Goal: Task Accomplishment & Management: Complete application form

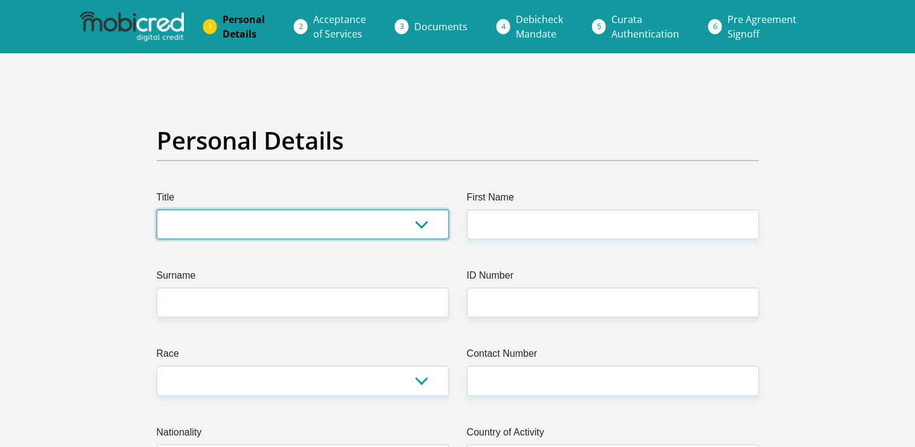
click at [242, 218] on select "Mr Ms Mrs Dr [PERSON_NAME]" at bounding box center [303, 224] width 292 height 30
select select "Ms"
click at [157, 209] on select "Mr Ms Mrs Dr [PERSON_NAME]" at bounding box center [303, 224] width 292 height 30
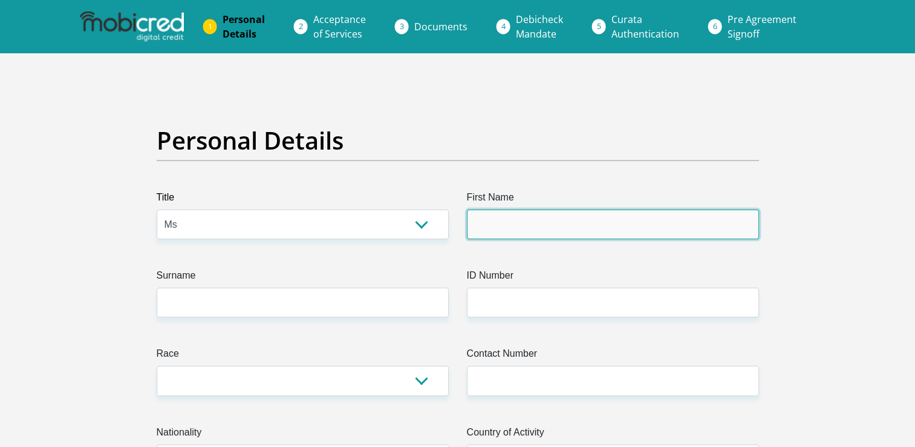
click at [526, 224] on input "First Name" at bounding box center [613, 224] width 292 height 30
type input "[PERSON_NAME]"
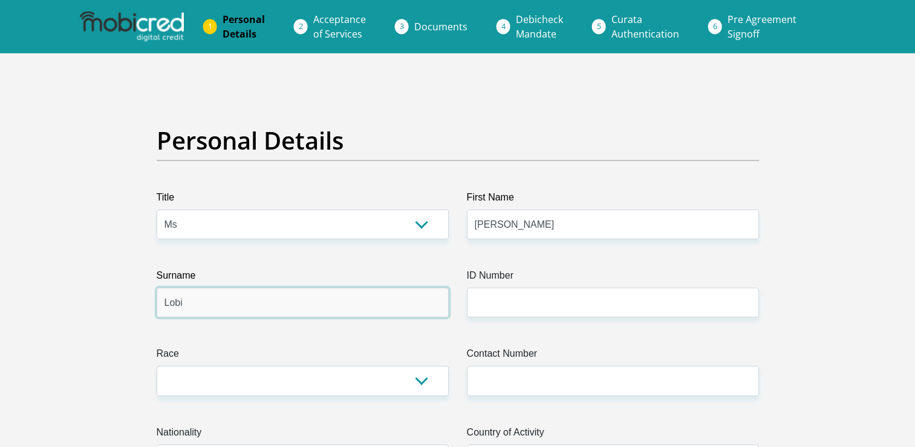
type input "Lobi"
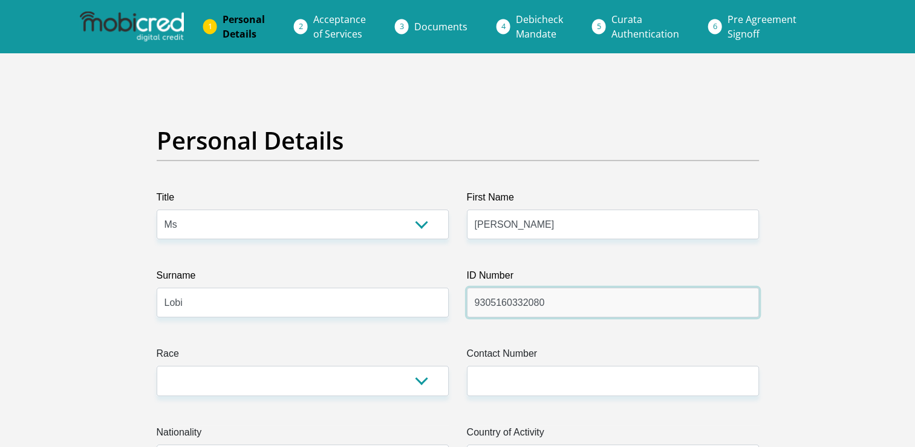
type input "9305160332080"
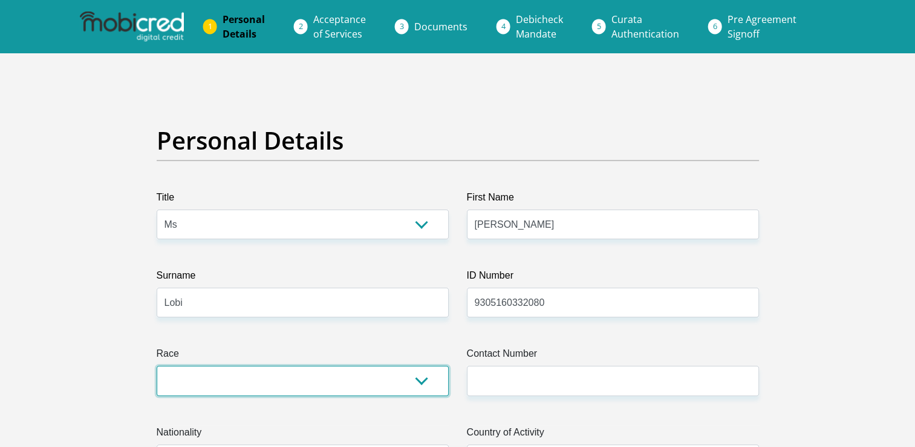
click at [424, 383] on select "Black Coloured Indian White Other" at bounding box center [303, 380] width 292 height 30
select select "1"
click at [157, 365] on select "Black Coloured Indian White Other" at bounding box center [303, 380] width 292 height 30
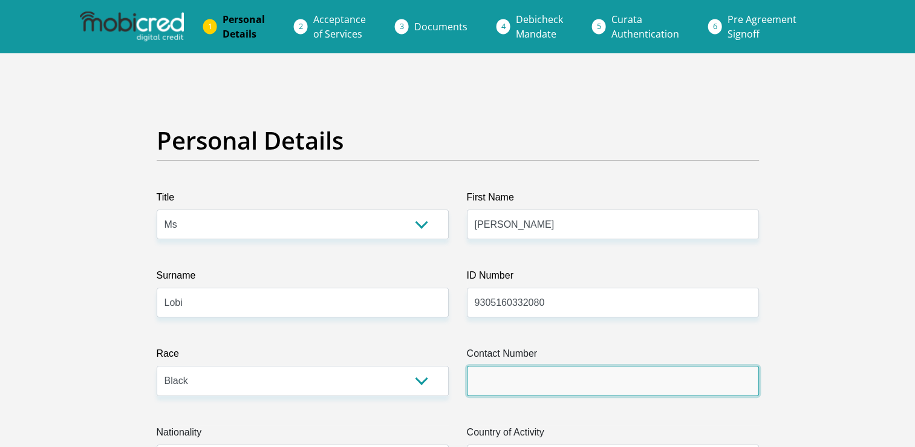
click at [541, 384] on input "Contact Number" at bounding box center [613, 380] width 292 height 30
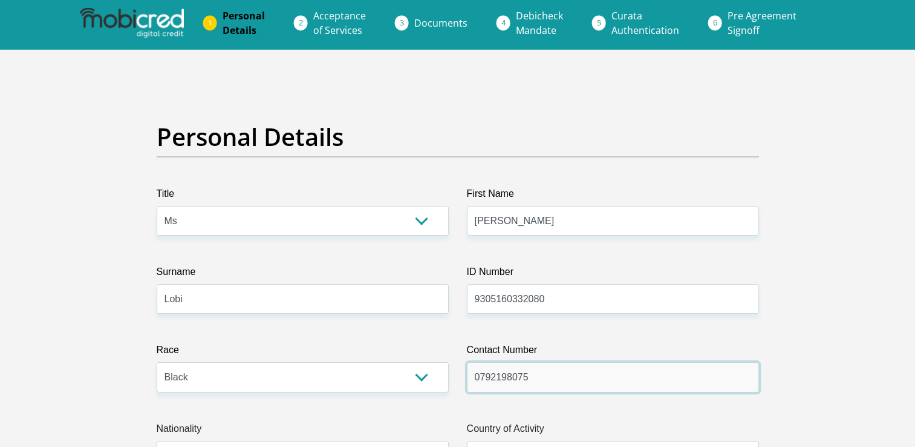
scroll to position [182, 0]
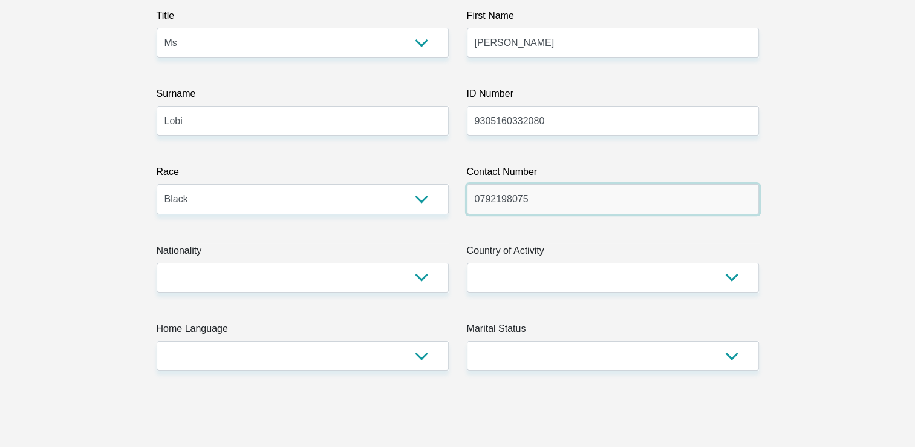
type input "0792198075"
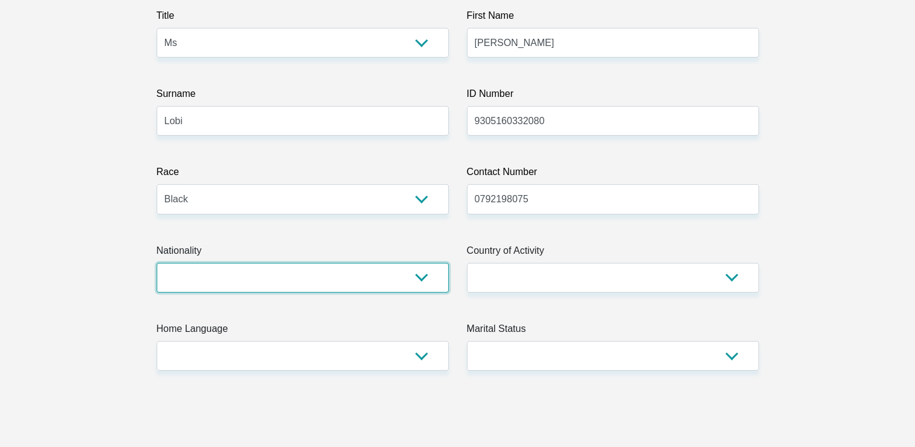
click at [310, 288] on select "[GEOGRAPHIC_DATA] [GEOGRAPHIC_DATA] [GEOGRAPHIC_DATA] [GEOGRAPHIC_DATA] [GEOGRA…" at bounding box center [303, 278] width 292 height 30
select select "ZAF"
click at [157, 263] on select "[GEOGRAPHIC_DATA] [GEOGRAPHIC_DATA] [GEOGRAPHIC_DATA] [GEOGRAPHIC_DATA] [GEOGRA…" at bounding box center [303, 278] width 292 height 30
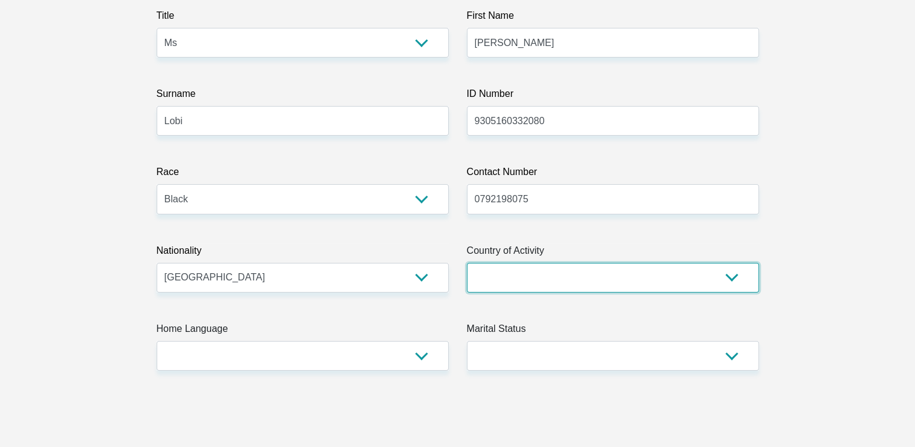
click at [554, 270] on select "[GEOGRAPHIC_DATA] [GEOGRAPHIC_DATA] [GEOGRAPHIC_DATA] [GEOGRAPHIC_DATA] [GEOGRA…" at bounding box center [613, 278] width 292 height 30
select select "ZAF"
click at [467, 263] on select "[GEOGRAPHIC_DATA] [GEOGRAPHIC_DATA] [GEOGRAPHIC_DATA] [GEOGRAPHIC_DATA] [GEOGRA…" at bounding box center [613, 278] width 292 height 30
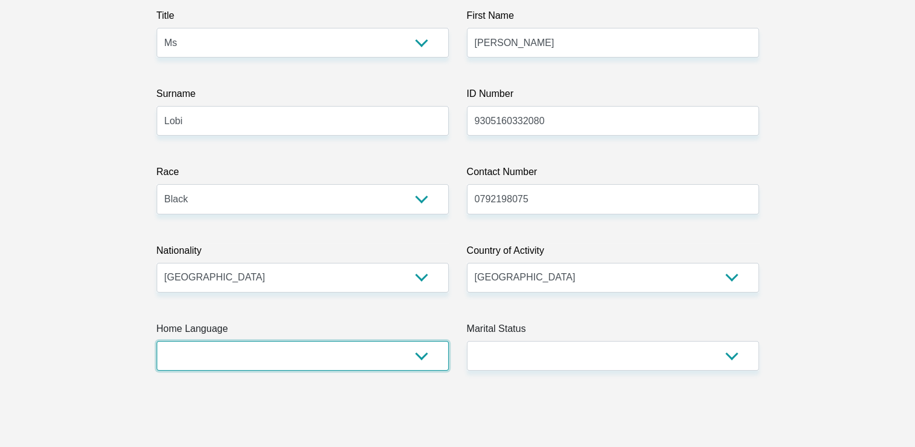
click at [226, 359] on select "Afrikaans English Sepedi South Ndebele Southern Sotho Swati Tsonga Tswana Venda…" at bounding box center [303, 356] width 292 height 30
select select "eng"
click at [157, 341] on select "Afrikaans English Sepedi South Ndebele Southern Sotho Swati Tsonga Tswana Venda…" at bounding box center [303, 356] width 292 height 30
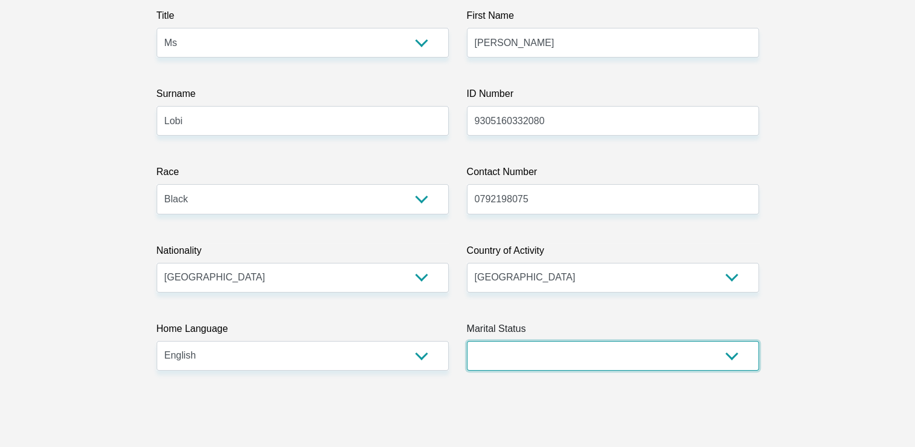
drag, startPoint x: 595, startPoint y: 358, endPoint x: 571, endPoint y: 356, distance: 24.2
click at [595, 358] on select "Married ANC Single Divorced Widowed Married COP or Customary Law" at bounding box center [613, 356] width 292 height 30
select select "2"
click at [467, 341] on select "Married ANC Single Divorced Widowed Married COP or Customary Law" at bounding box center [613, 356] width 292 height 30
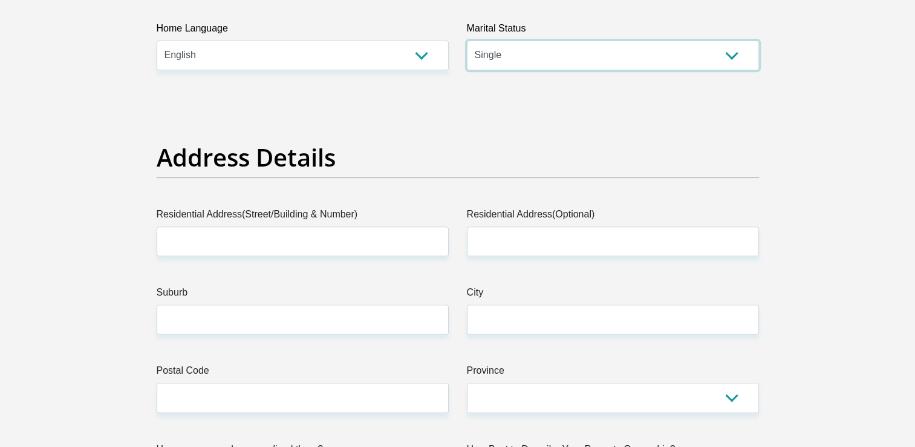
scroll to position [484, 0]
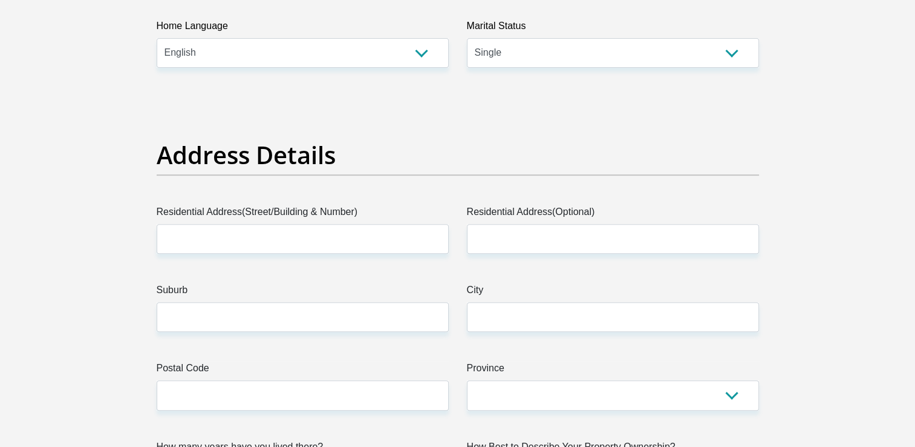
click at [258, 223] on label "Residential Address(Street/Building & Number)" at bounding box center [303, 213] width 292 height 19
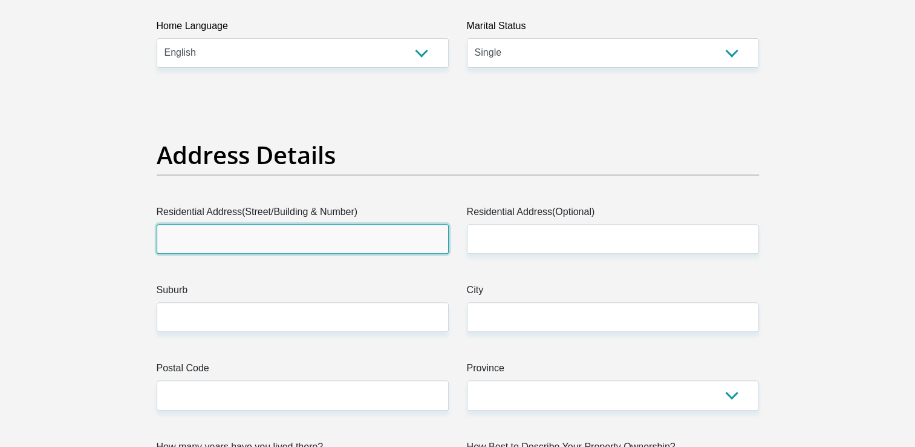
click at [258, 224] on input "Residential Address(Street/Building & Number)" at bounding box center [303, 239] width 292 height 30
click at [259, 237] on input "Residential Address(Street/Building & Number)" at bounding box center [303, 239] width 292 height 30
click at [279, 235] on input "Residential Address(Street/Building & Number)" at bounding box center [303, 239] width 292 height 30
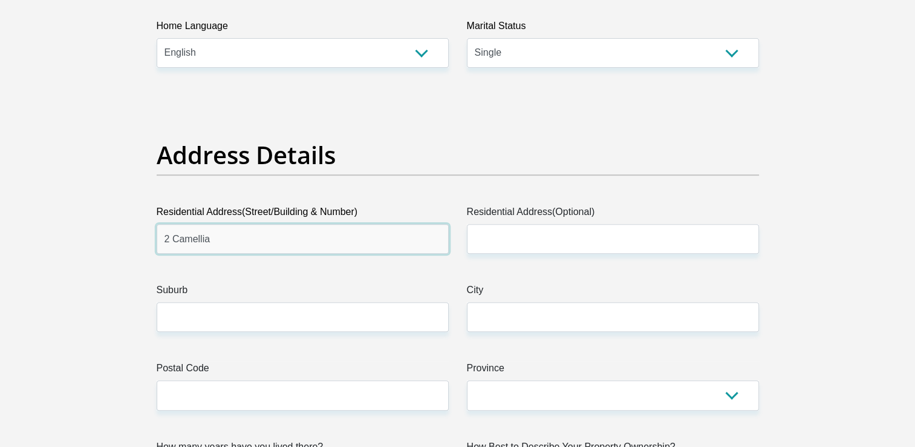
type input "2 Camellia"
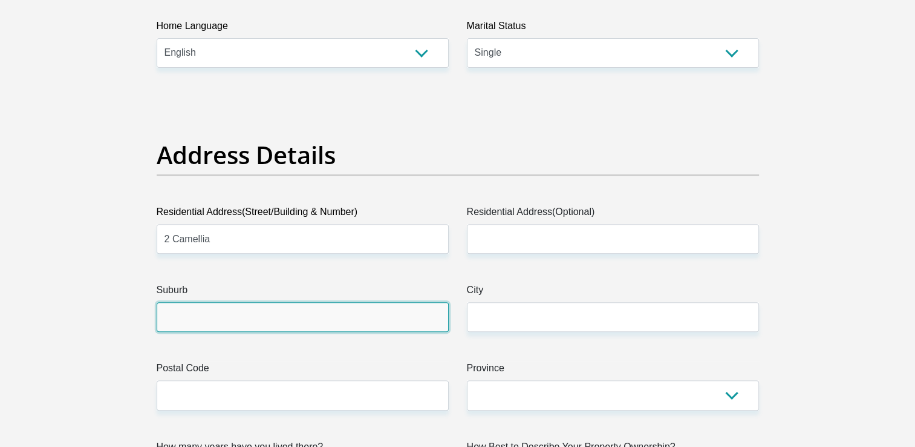
type input "S"
type input "Heldervue"
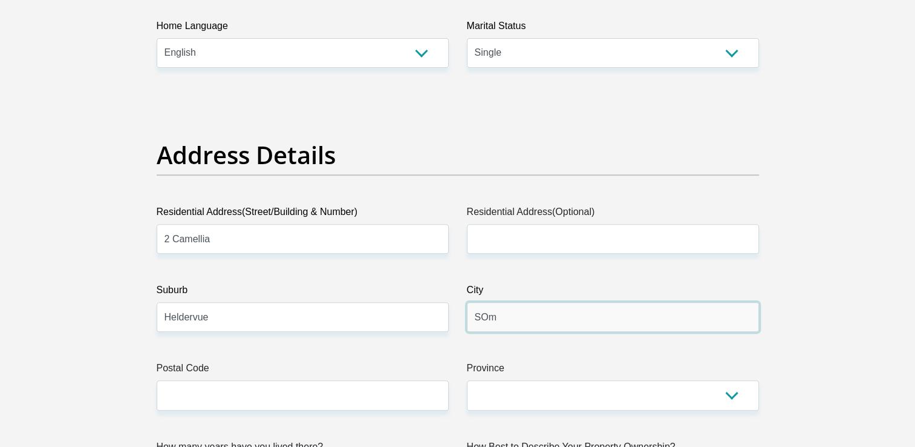
type input "[GEOGRAPHIC_DATA]"
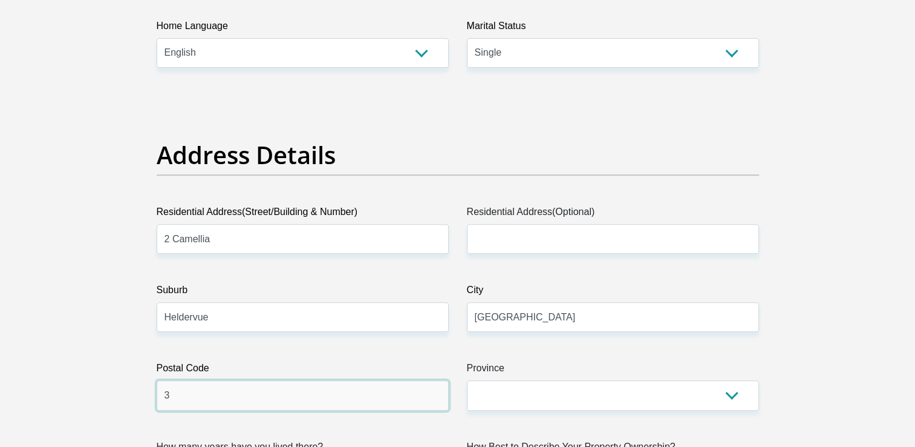
type input "3"
type input "7130"
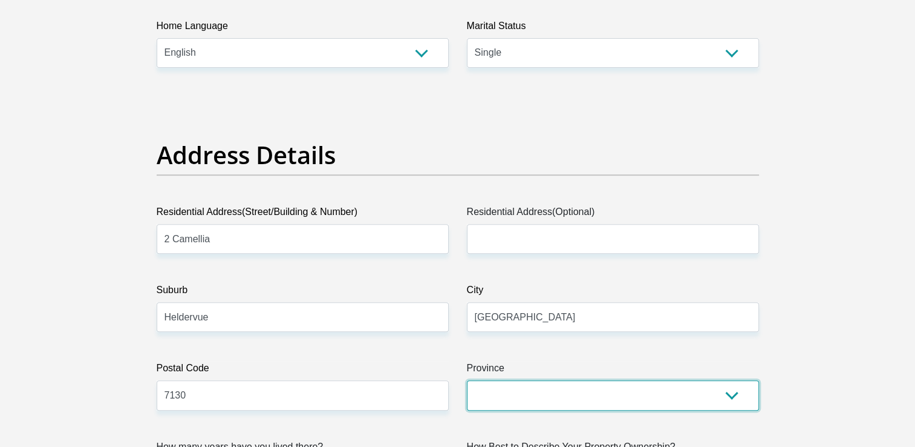
select select "Western Cape"
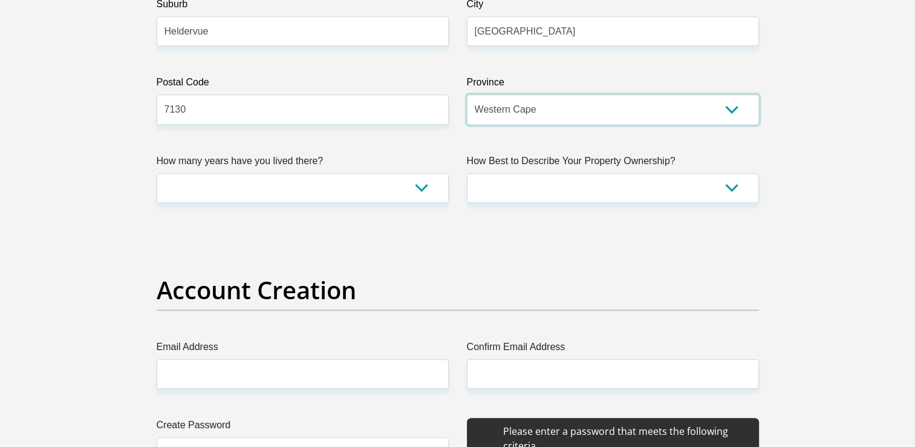
scroll to position [787, 0]
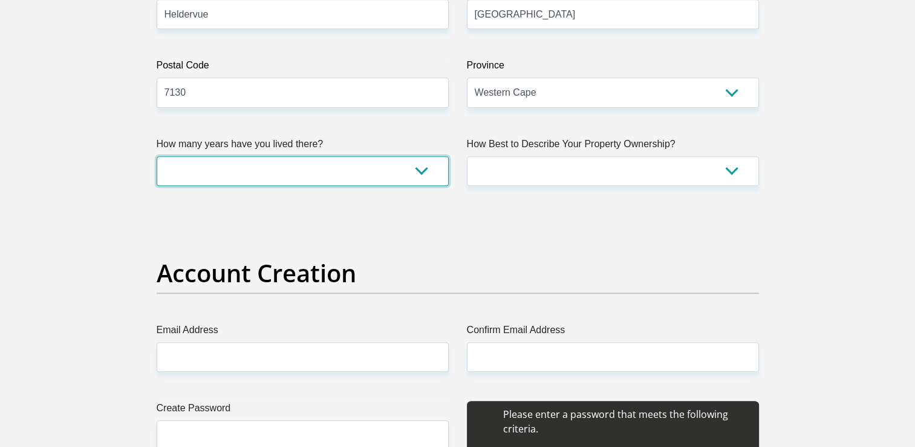
click at [344, 168] on select "less than 1 year 1-3 years 3-5 years 5+ years" at bounding box center [303, 171] width 292 height 30
select select "5"
click at [157, 156] on select "less than 1 year 1-3 years 3-5 years 5+ years" at bounding box center [303, 171] width 292 height 30
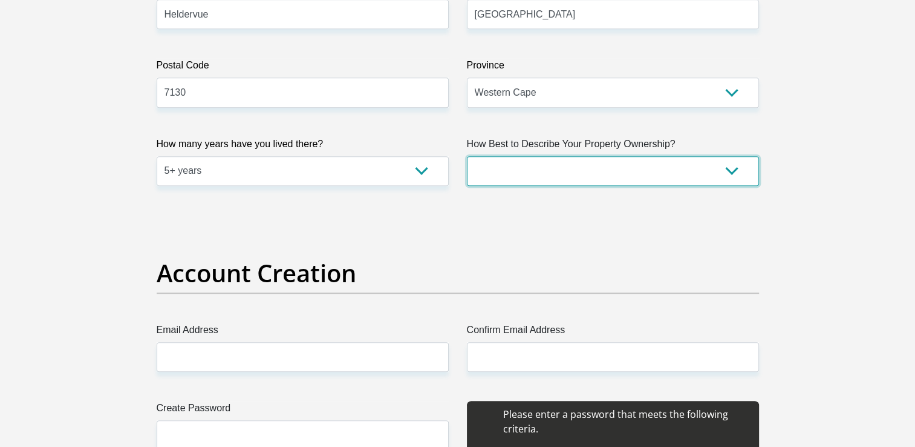
click at [543, 158] on select "Owned Rented Family Owned Company Dwelling" at bounding box center [613, 171] width 292 height 30
select select "parents"
click at [467, 156] on select "Owned Rented Family Owned Company Dwelling" at bounding box center [613, 171] width 292 height 30
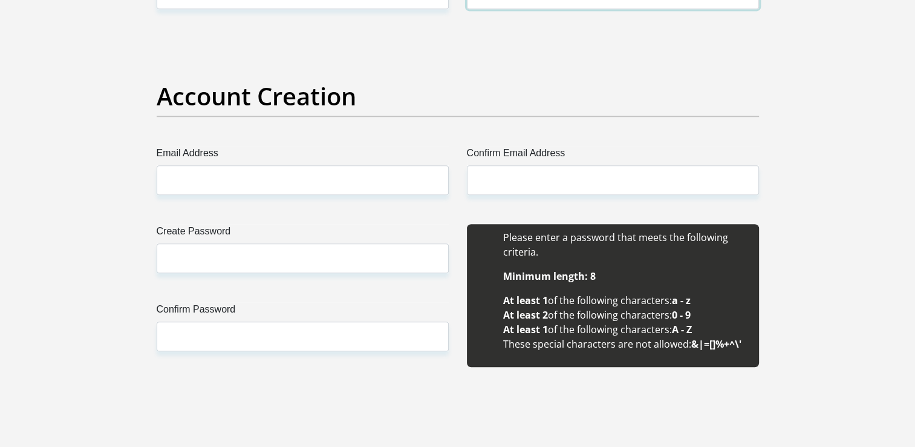
scroll to position [968, 0]
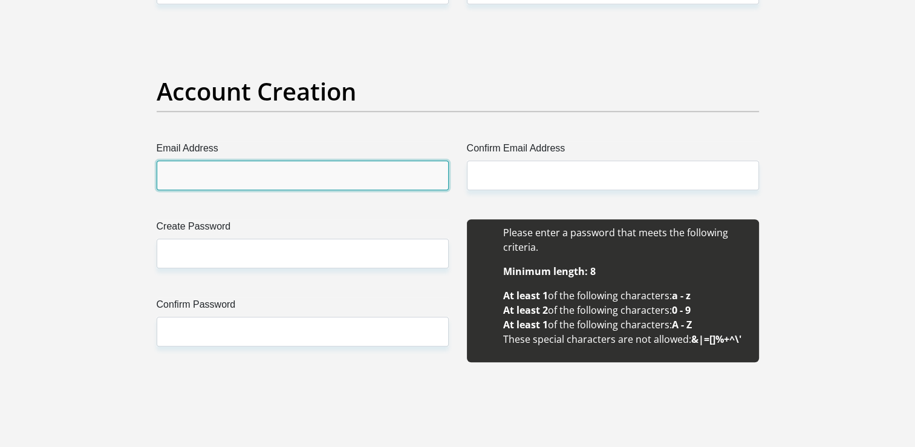
click at [227, 178] on input "Email Address" at bounding box center [303, 175] width 292 height 30
click at [234, 176] on input "Email Address" at bounding box center [303, 175] width 292 height 30
click at [263, 169] on input "Email Address" at bounding box center [303, 175] width 292 height 30
type input "[EMAIL_ADDRESS][DOMAIN_NAME]"
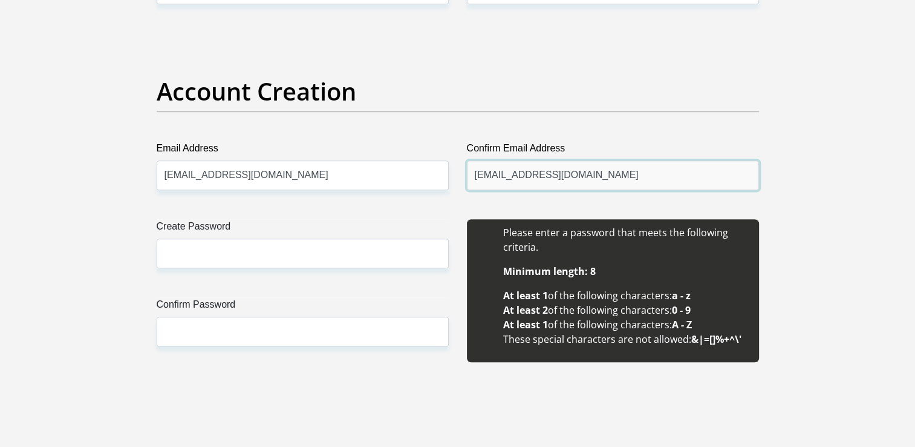
type input "[EMAIL_ADDRESS][DOMAIN_NAME]"
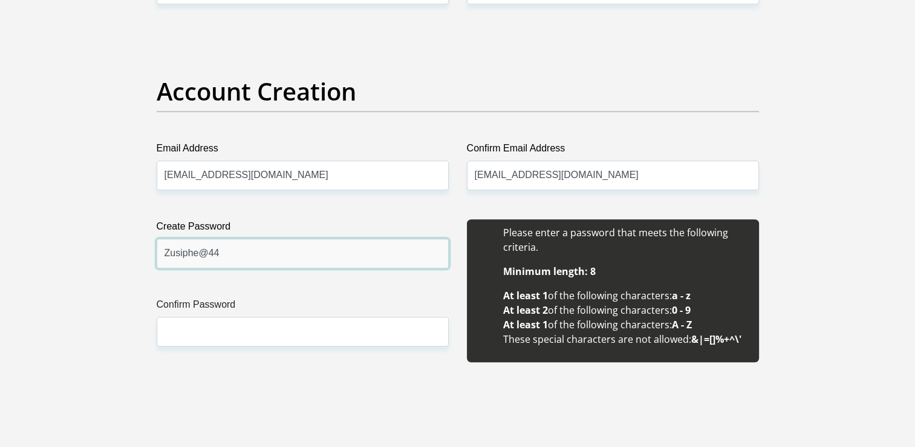
type input "Zusiphe@44"
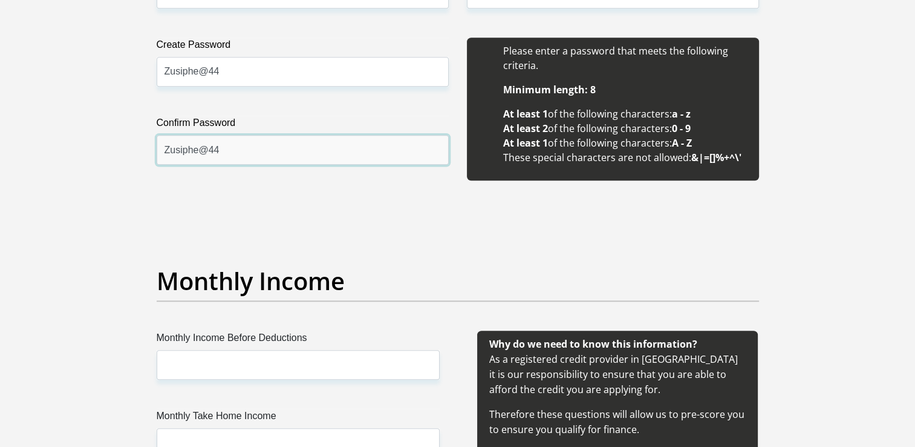
scroll to position [1271, 0]
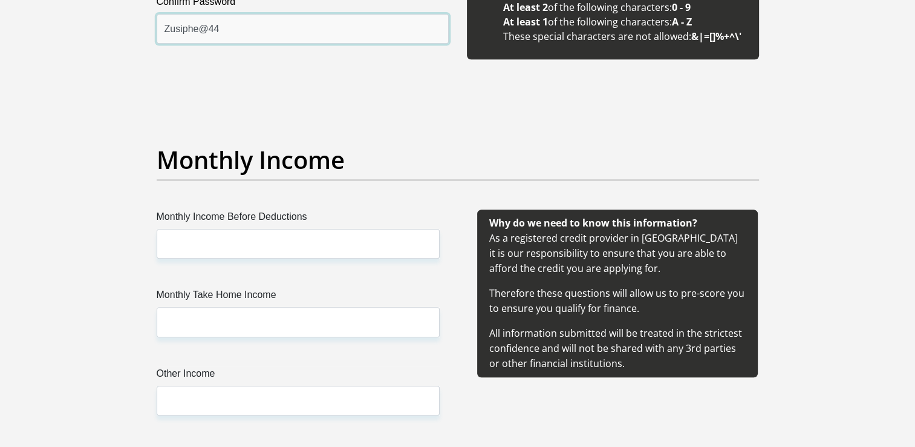
type input "Zusiphe@44"
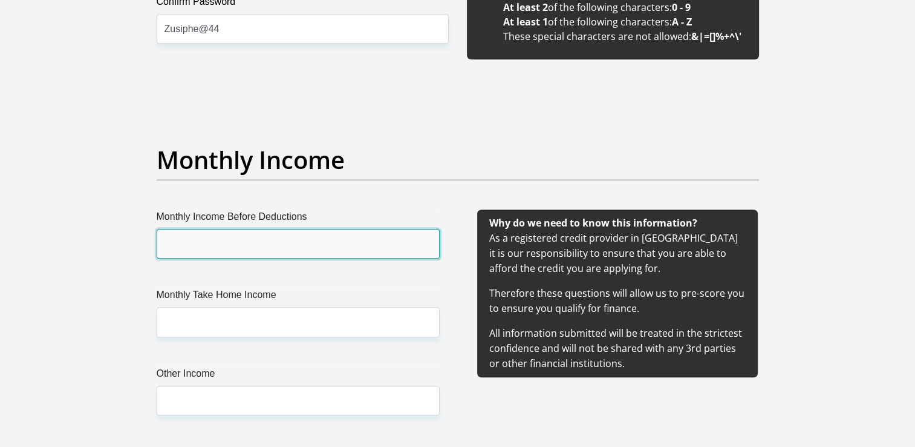
click at [313, 248] on input "Monthly Income Before Deductions" at bounding box center [298, 244] width 283 height 30
type input "23689.33"
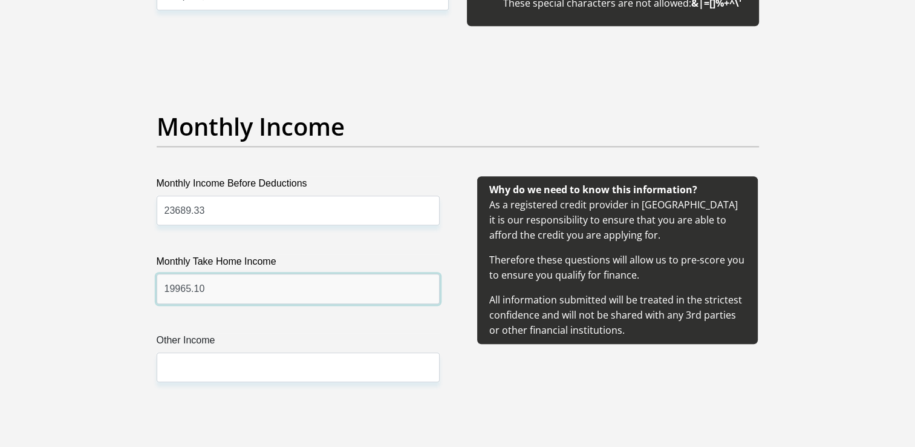
scroll to position [1331, 0]
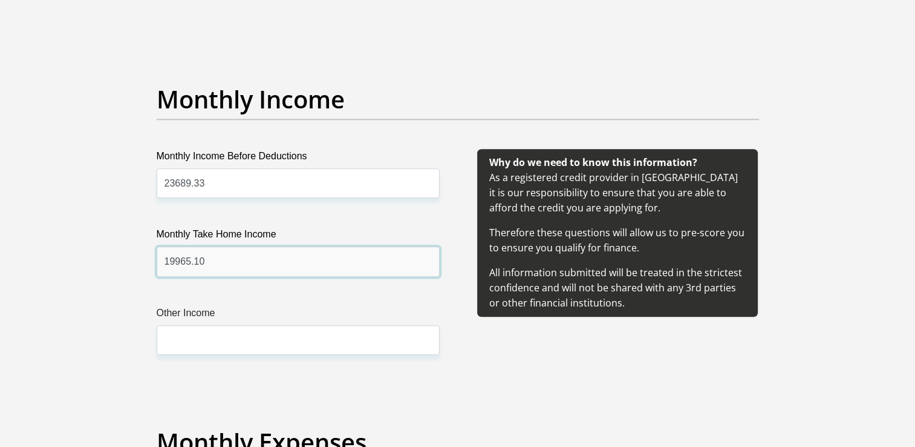
type input "19965.10"
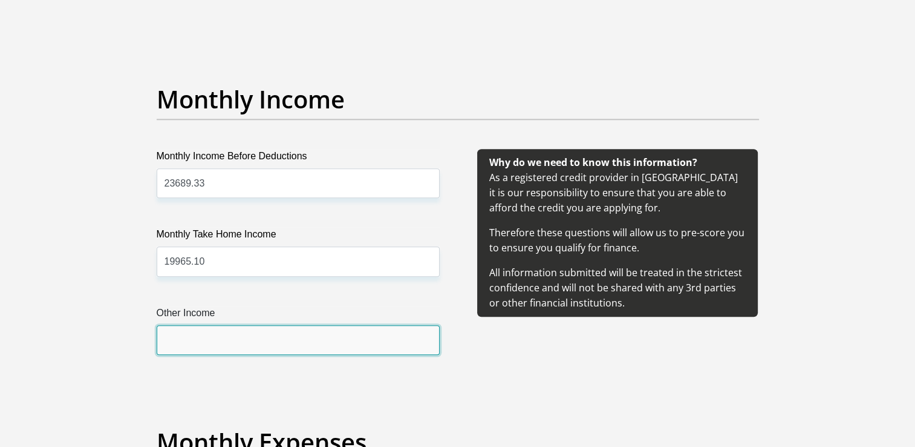
click at [251, 345] on input "Other Income" at bounding box center [298, 340] width 283 height 30
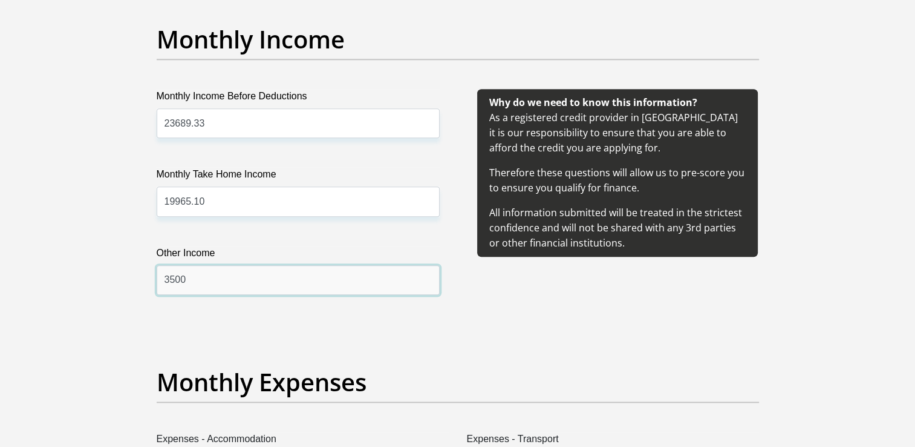
scroll to position [1513, 0]
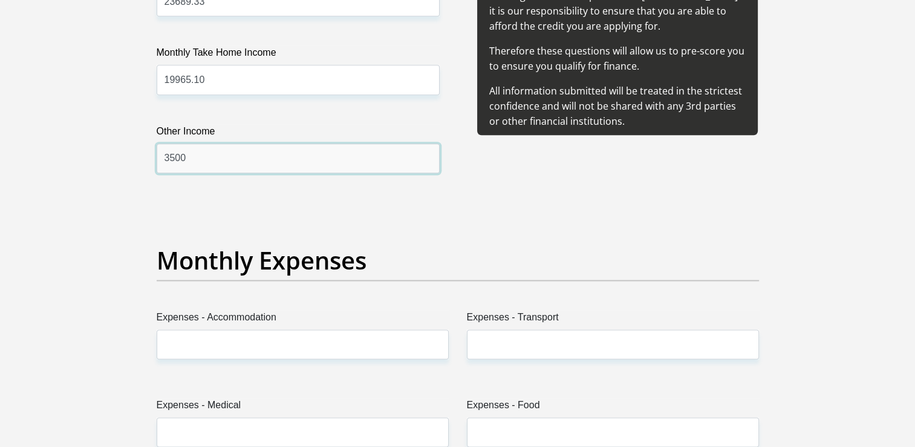
type input "3500"
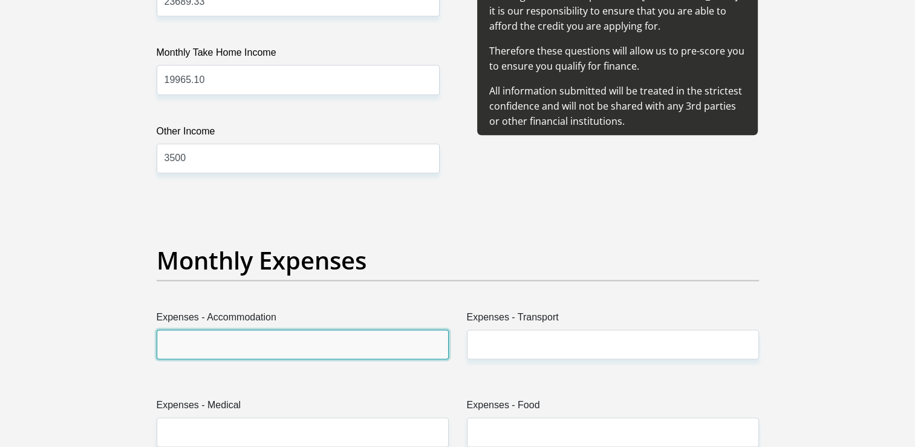
click at [219, 347] on input "Expenses - Accommodation" at bounding box center [303, 344] width 292 height 30
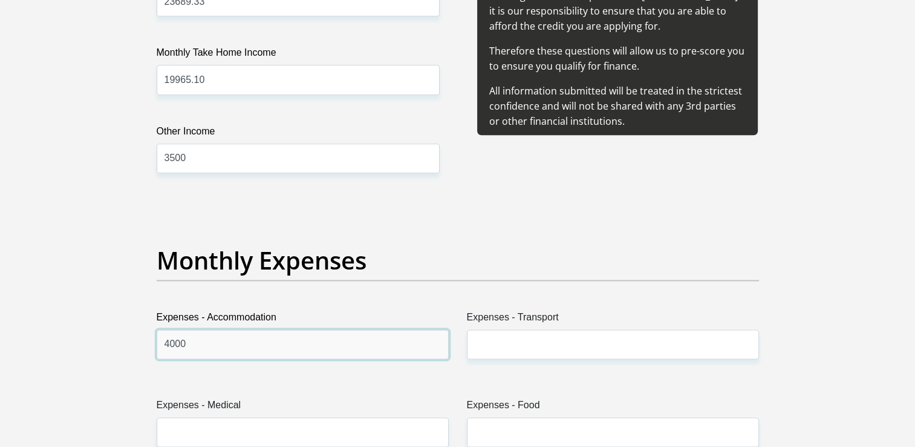
type input "4000"
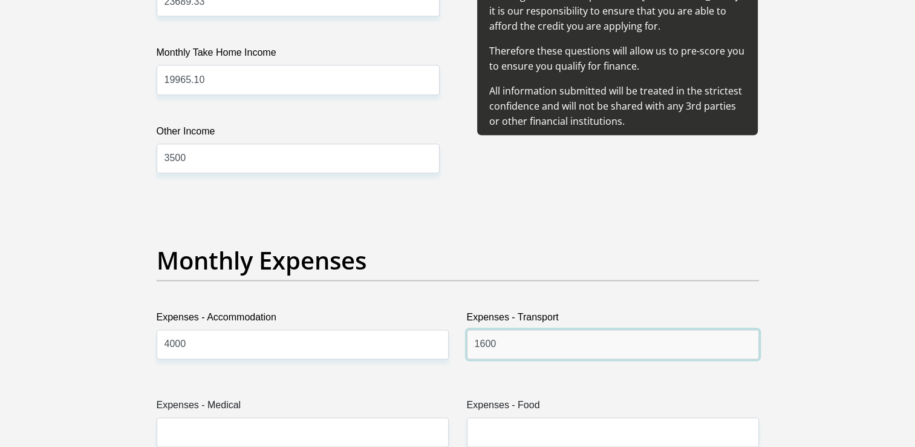
type input "1600"
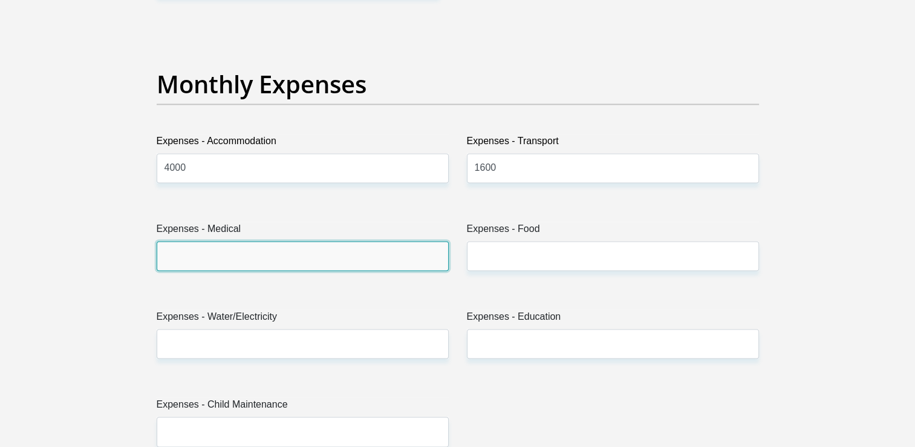
scroll to position [1694, 0]
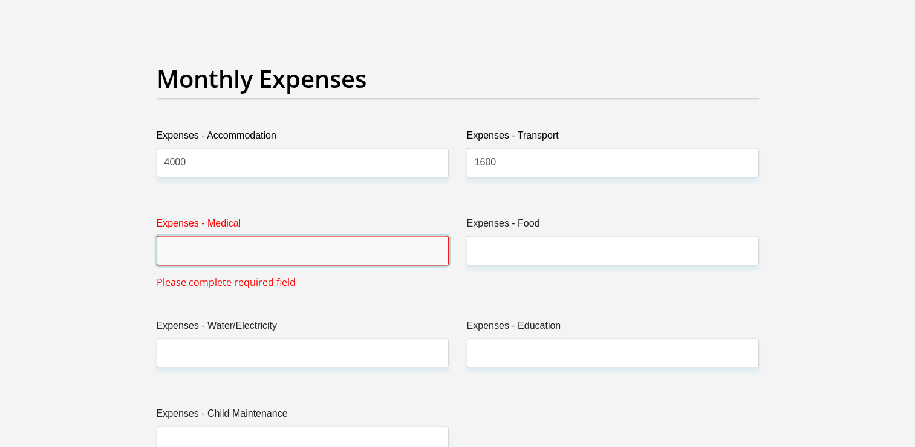
click at [370, 259] on input "Expenses - Medical" at bounding box center [303, 250] width 292 height 30
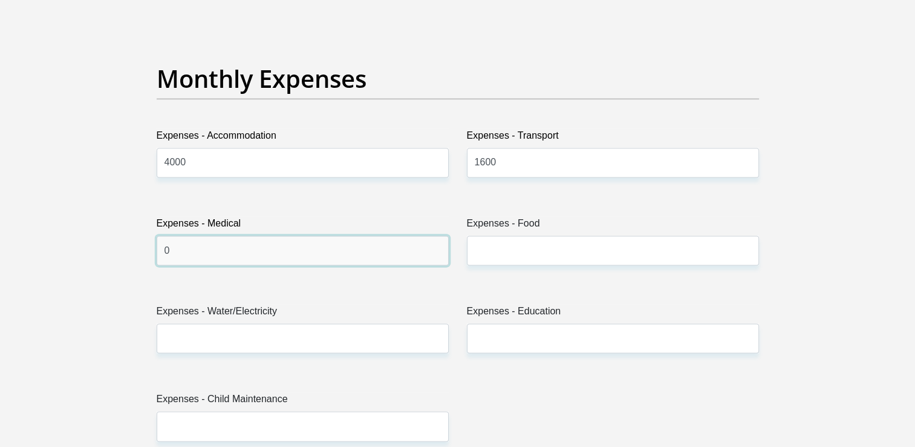
type input "0"
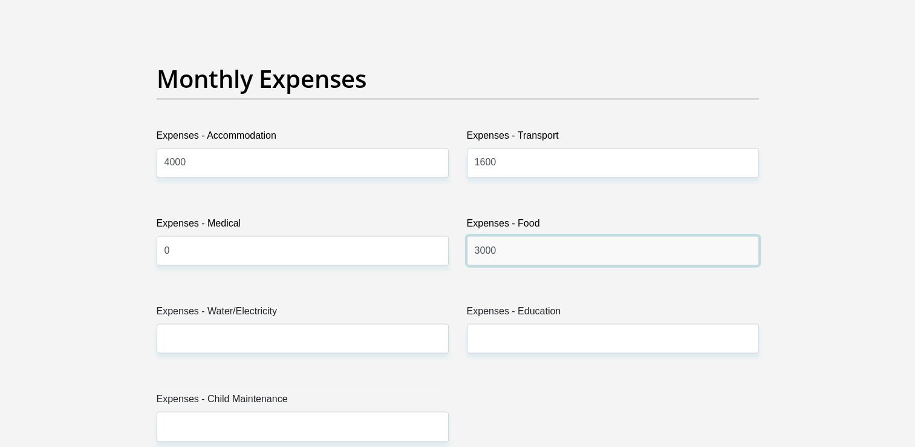
type input "3000"
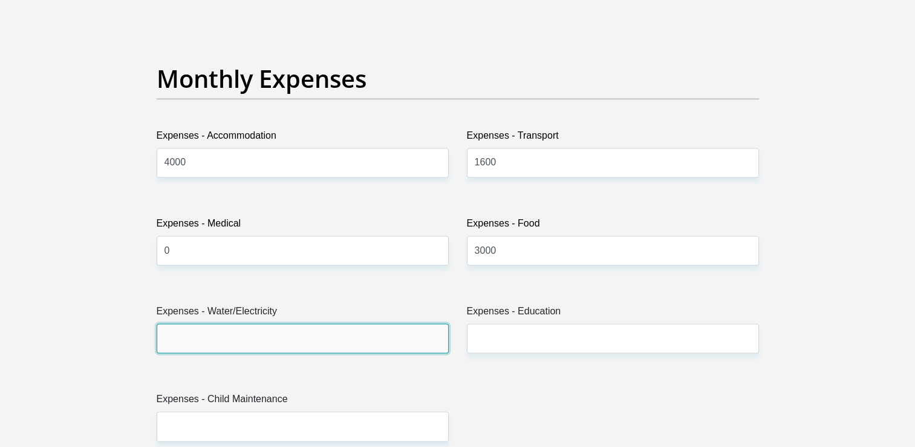
drag, startPoint x: 266, startPoint y: 346, endPoint x: 251, endPoint y: 345, distance: 14.6
click at [266, 346] on input "Expenses - Water/Electricity" at bounding box center [303, 338] width 292 height 30
type input "500"
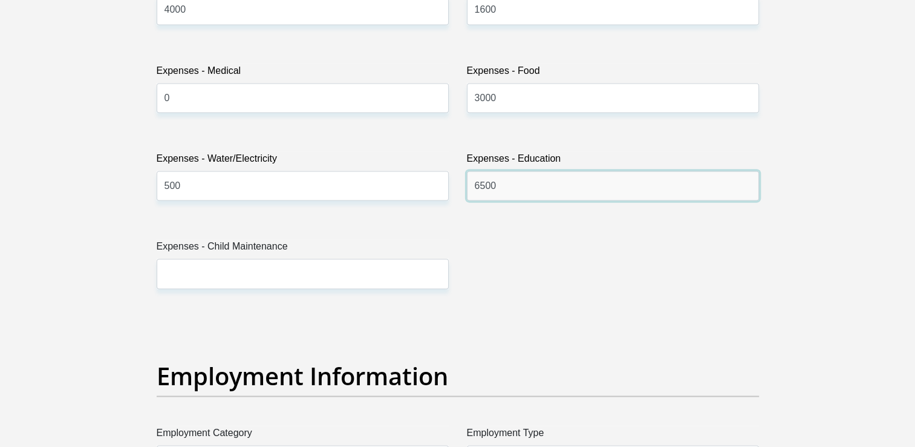
scroll to position [1876, 0]
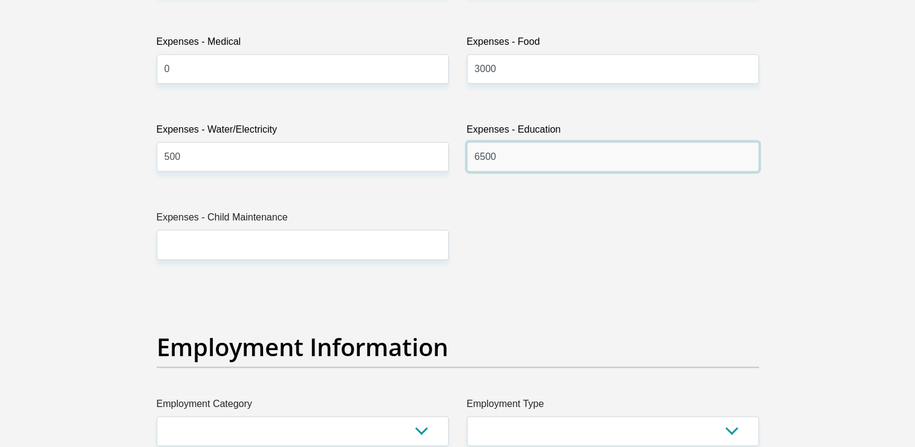
type input "6500"
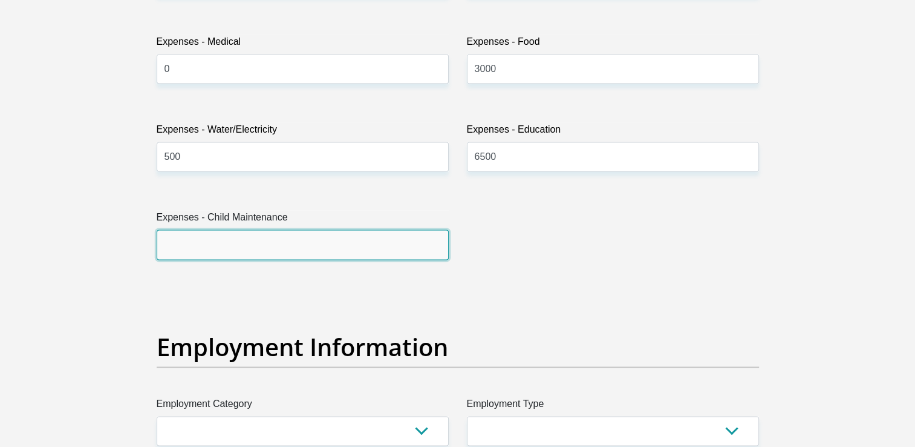
click at [281, 238] on input "Expenses - Child Maintenance" at bounding box center [303, 244] width 292 height 30
type input "0"
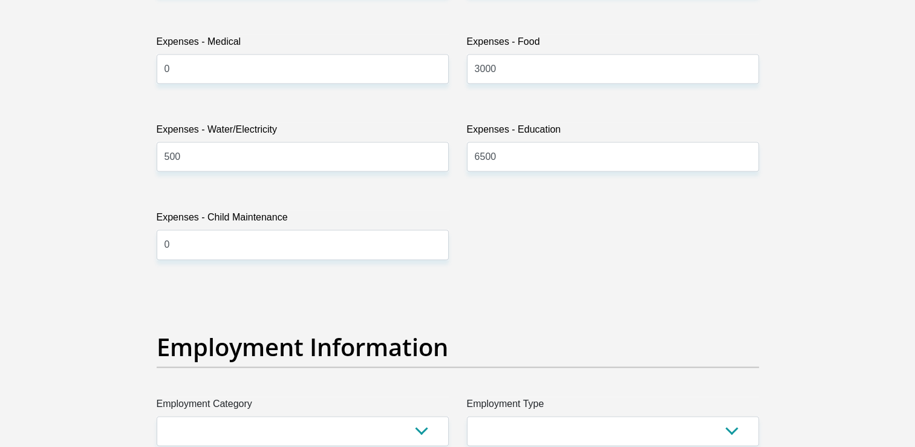
click at [583, 215] on div "Title Mr Ms Mrs Dr [PERSON_NAME] First Name [PERSON_NAME] Surname Lobi ID Numbe…" at bounding box center [458, 282] width 621 height 3937
click at [505, 162] on input "6500" at bounding box center [613, 157] width 292 height 30
type input "6000"
click at [560, 263] on div "Title Mr Ms Mrs Dr [PERSON_NAME] First Name [PERSON_NAME] Surname Lobi ID Numbe…" at bounding box center [458, 282] width 621 height 3937
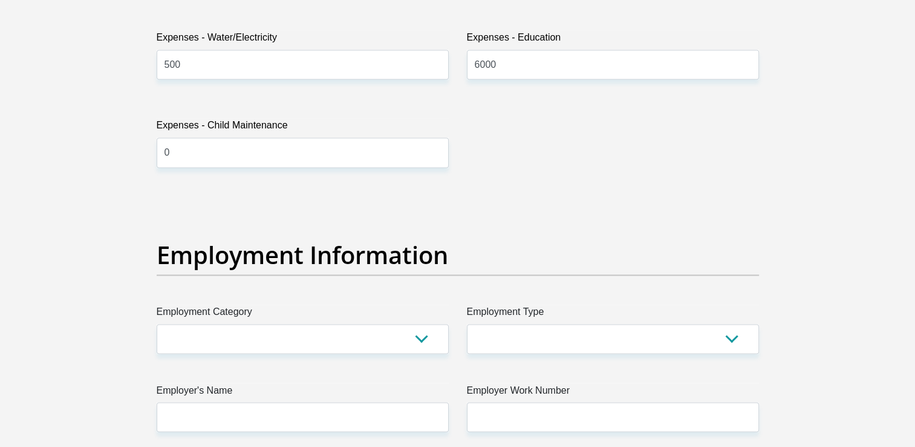
scroll to position [1997, 0]
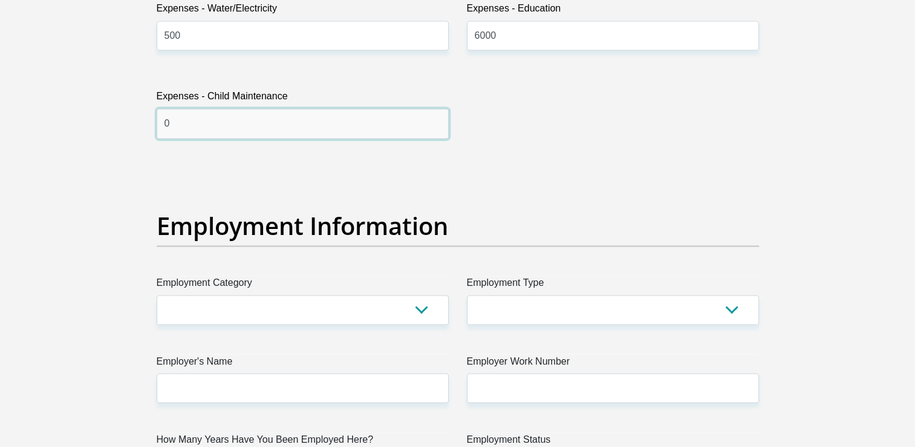
click at [174, 125] on input "0" at bounding box center [303, 123] width 292 height 30
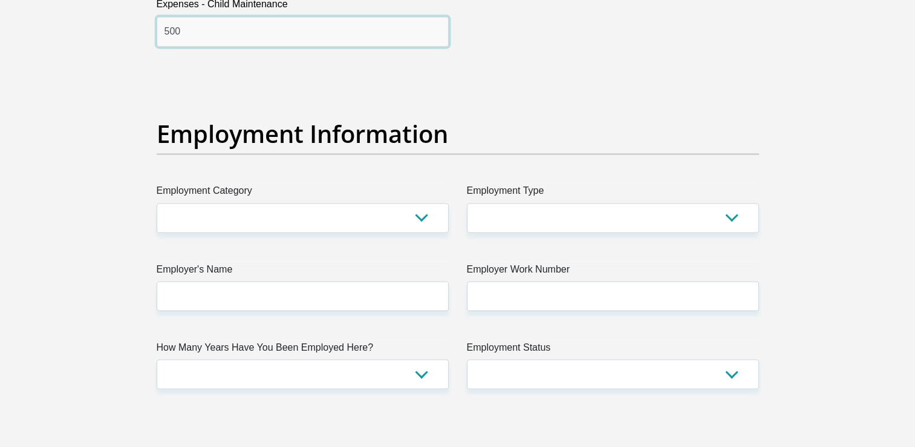
scroll to position [2118, 0]
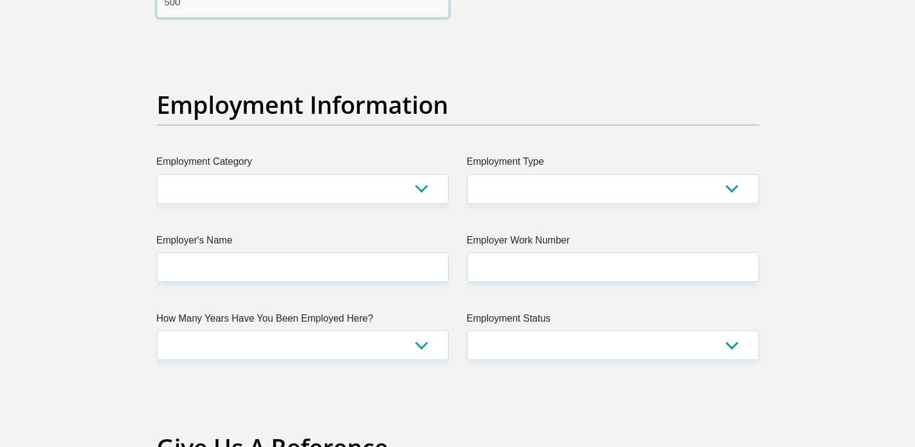
type input "500"
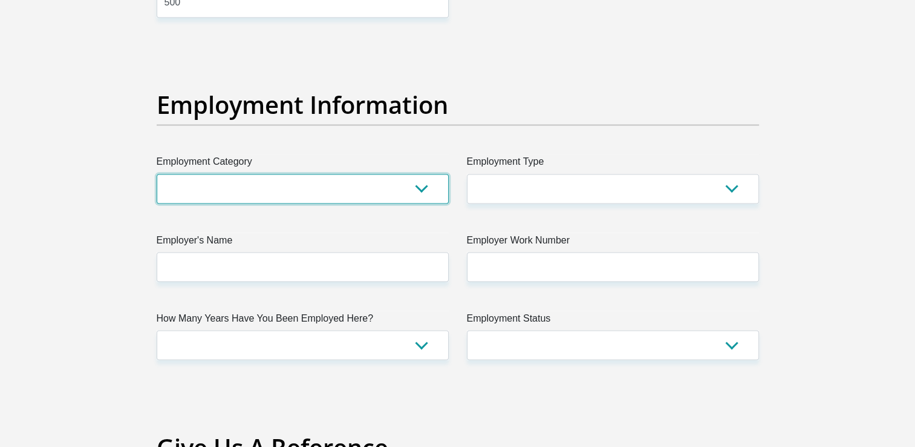
click at [235, 183] on select "AGRICULTURE ALCOHOL & TOBACCO CONSTRUCTION MATERIALS METALLURGY EQUIPMENT FOR R…" at bounding box center [303, 189] width 292 height 30
click at [157, 174] on select "AGRICULTURE ALCOHOL & TOBACCO CONSTRUCTION MATERIALS METALLURGY EQUIPMENT FOR R…" at bounding box center [303, 189] width 292 height 30
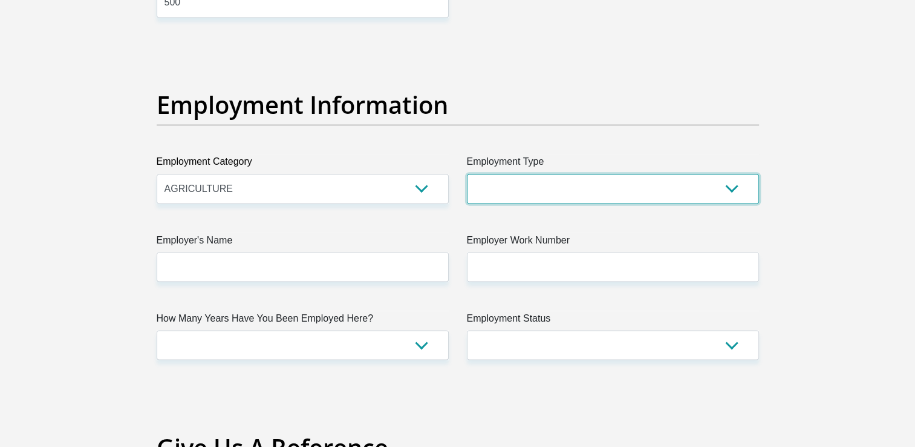
click at [536, 201] on select "College/Lecturer Craft Seller Creative Driver Executive Farmer Forces - Non Com…" at bounding box center [613, 189] width 292 height 30
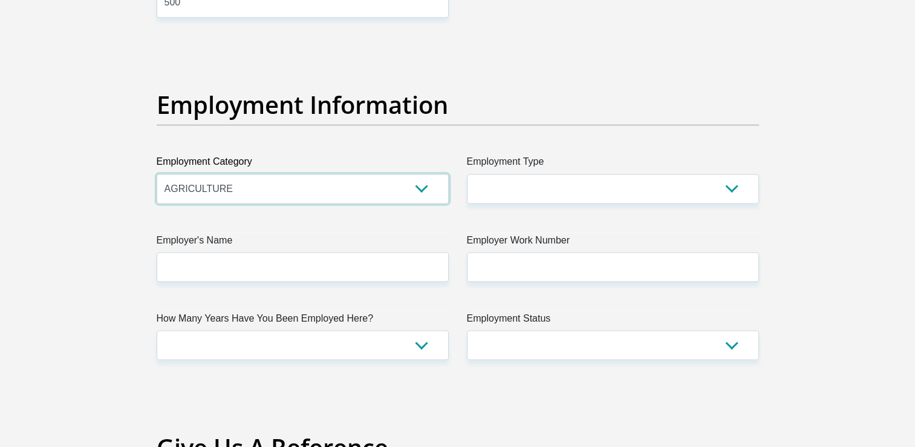
click at [264, 188] on select "AGRICULTURE ALCOHOL & TOBACCO CONSTRUCTION MATERIALS METALLURGY EQUIPMENT FOR R…" at bounding box center [303, 189] width 292 height 30
select select "53"
click at [157, 174] on select "AGRICULTURE ALCOHOL & TOBACCO CONSTRUCTION MATERIALS METALLURGY EQUIPMENT FOR R…" at bounding box center [303, 189] width 292 height 30
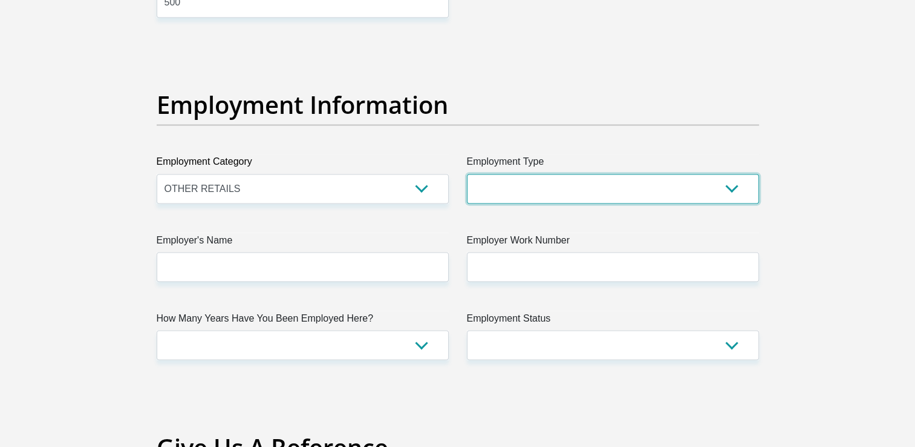
click at [505, 183] on select "College/Lecturer Craft Seller Creative Driver Executive Farmer Forces - Non Com…" at bounding box center [613, 189] width 292 height 30
select select "Office Staff/Clerk"
click at [467, 174] on select "College/Lecturer Craft Seller Creative Driver Executive Farmer Forces - Non Com…" at bounding box center [613, 189] width 292 height 30
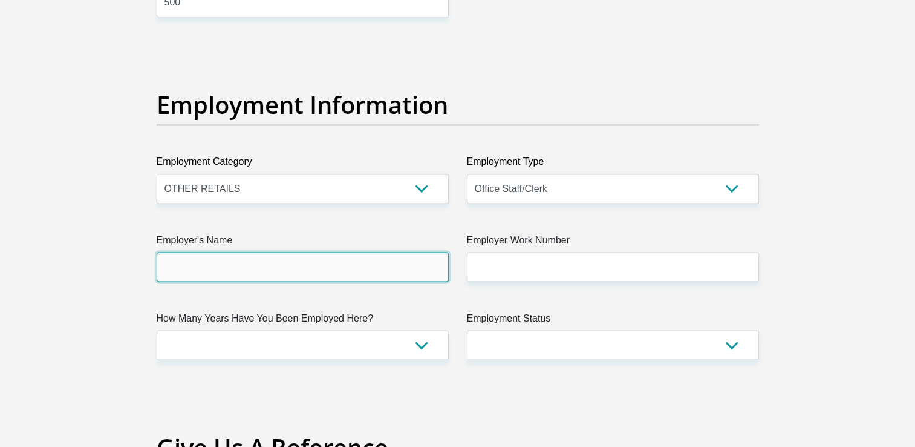
click at [399, 255] on input "Employer's Name" at bounding box center [303, 267] width 292 height 30
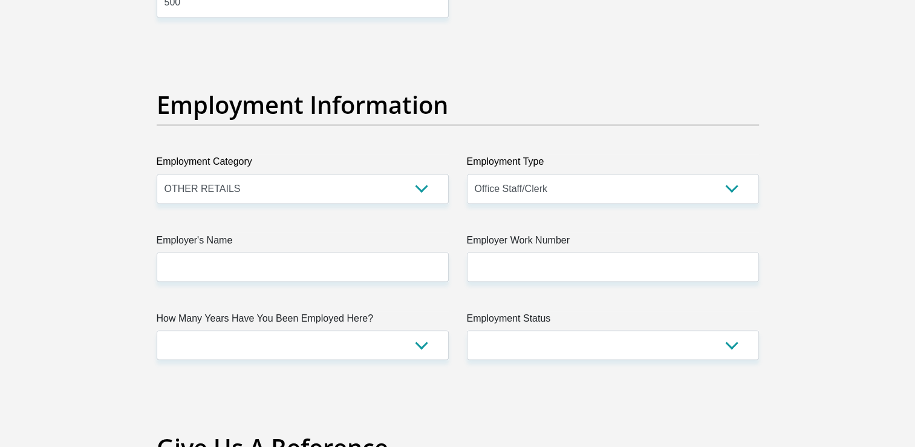
click at [286, 249] on label "Employer's Name" at bounding box center [303, 241] width 292 height 19
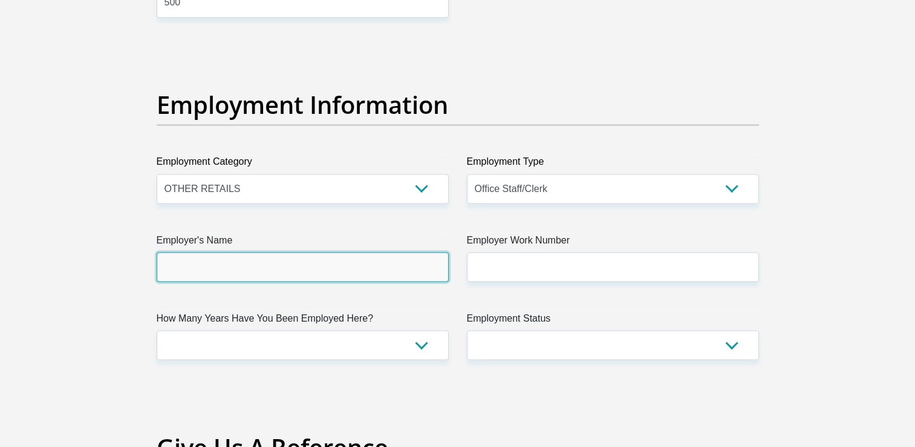
click at [286, 252] on input "Employer's Name" at bounding box center [303, 267] width 292 height 30
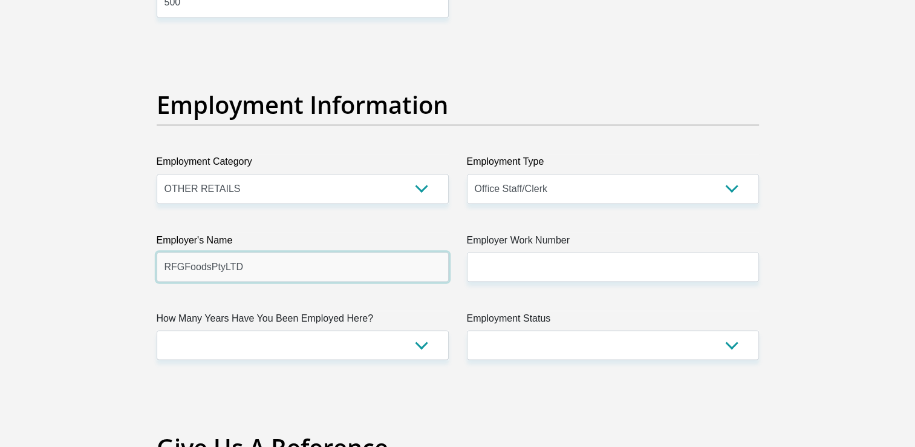
type input "RFGFoodsPtyLTD"
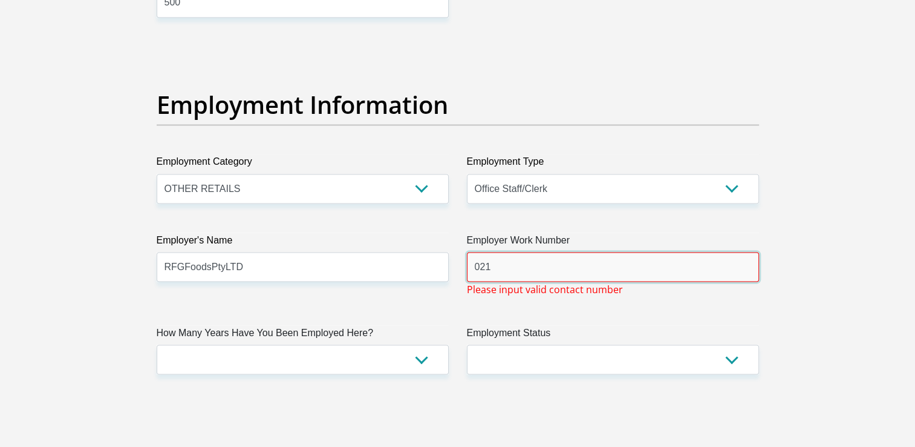
type input "0218704000"
type input "[PERSON_NAME]"
type input "Lobi"
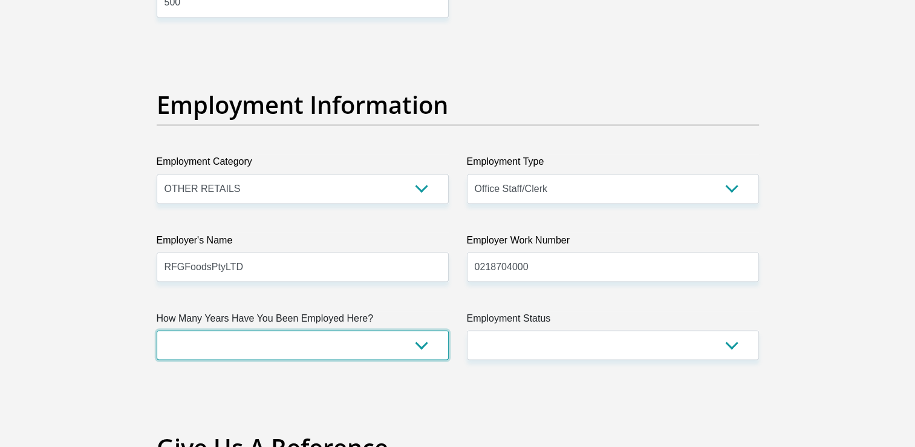
click at [281, 339] on select "less than 1 year 1-3 years 3-5 years 5+ years" at bounding box center [303, 345] width 292 height 30
select select "60"
click at [157, 330] on select "less than 1 year 1-3 years 3-5 years 5+ years" at bounding box center [303, 345] width 292 height 30
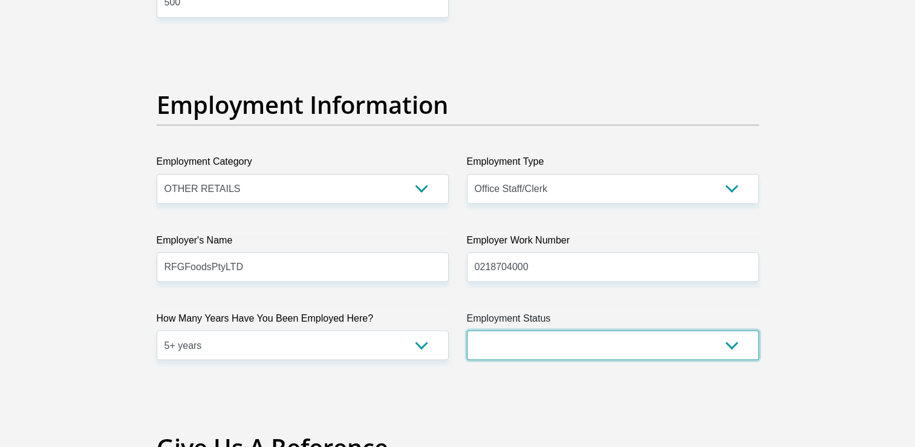
click at [546, 340] on select "Permanent/Full-time Part-time/Casual [DEMOGRAPHIC_DATA] Worker Self-Employed Ho…" at bounding box center [613, 345] width 292 height 30
select select "1"
click at [467, 330] on select "Permanent/Full-time Part-time/Casual [DEMOGRAPHIC_DATA] Worker Self-Employed Ho…" at bounding box center [613, 345] width 292 height 30
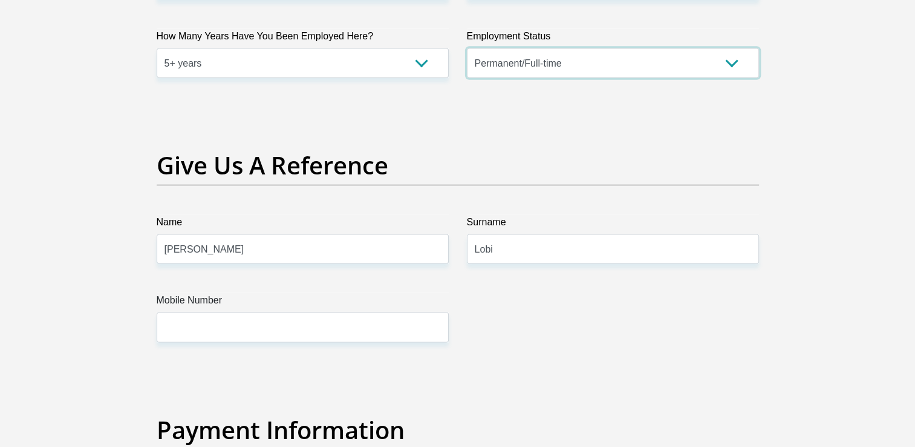
scroll to position [2420, 0]
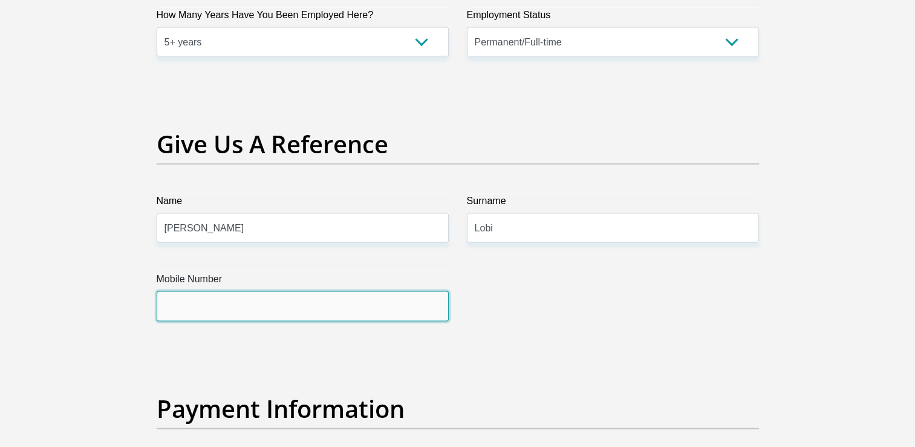
click at [194, 304] on input "Mobile Number" at bounding box center [303, 306] width 292 height 30
type input "0792198075"
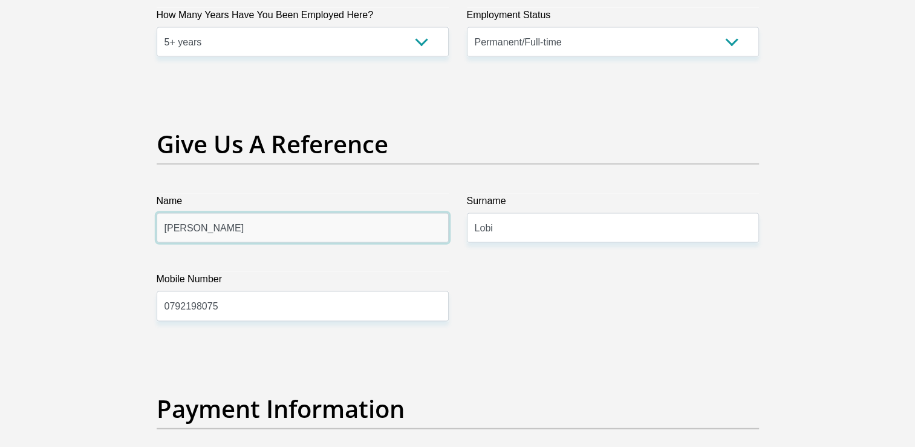
drag, startPoint x: 200, startPoint y: 229, endPoint x: 138, endPoint y: 231, distance: 62.4
type input "Zimkhitha"
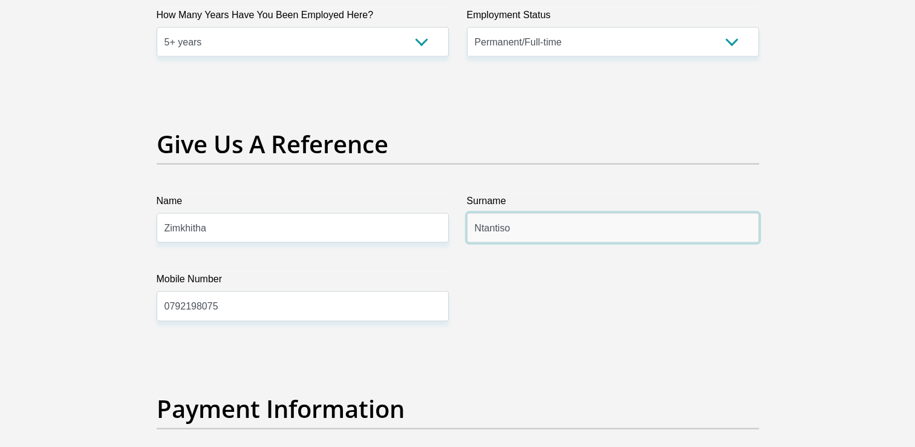
type input "Ntantiso"
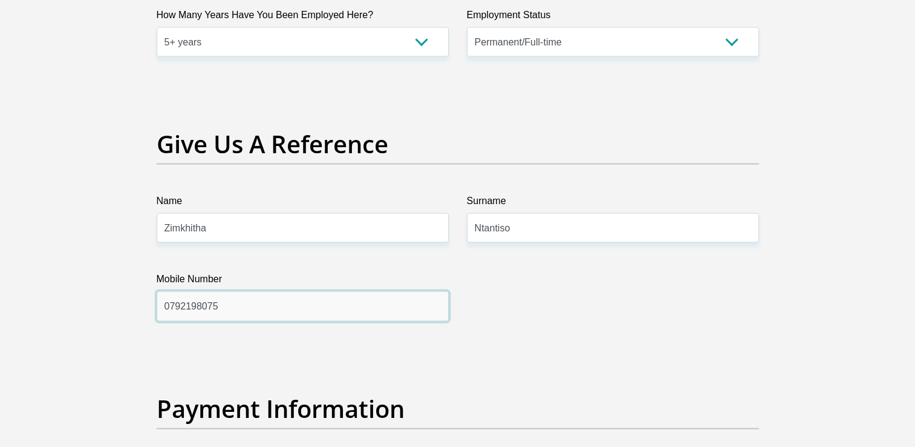
paste input "7 68 194 2533"
click at [165, 299] on input "7 68 194 2533" at bounding box center [303, 306] width 292 height 30
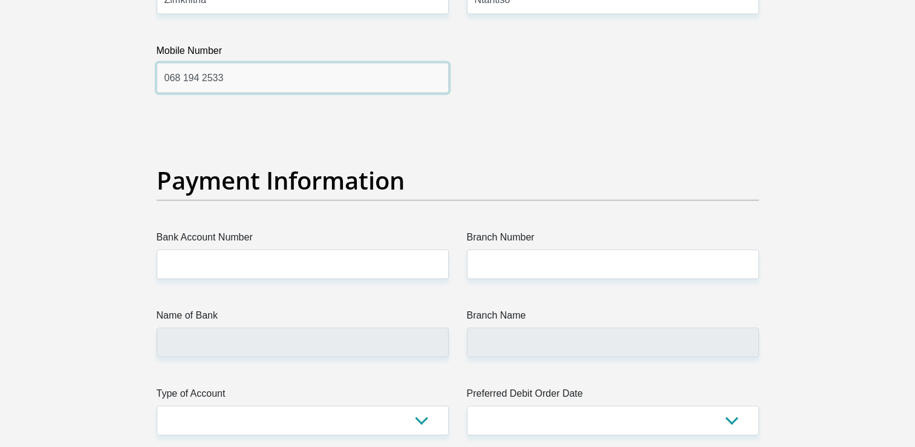
scroll to position [2723, 0]
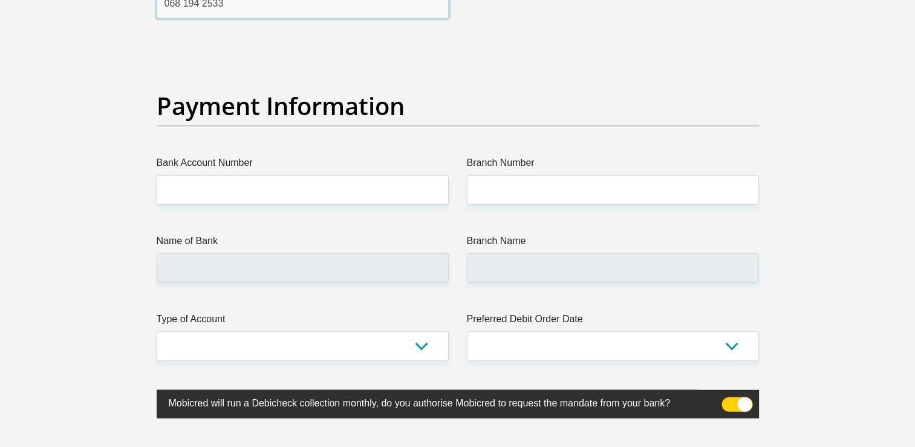
type input "068 194 2533"
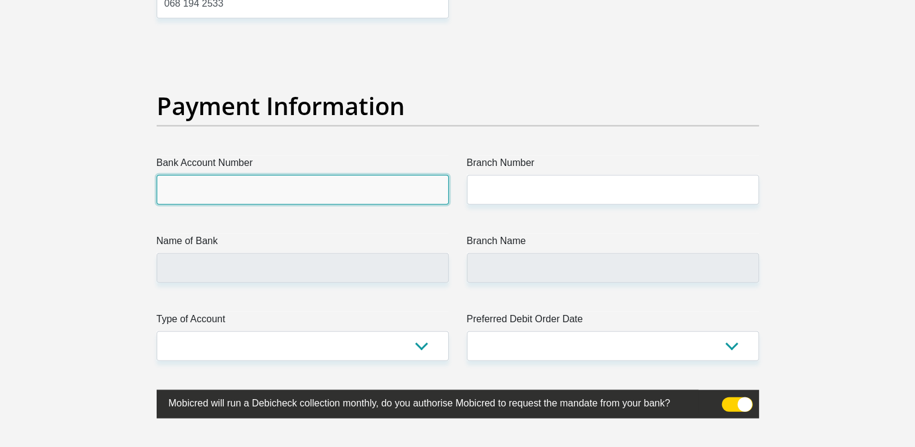
click at [223, 191] on input "Bank Account Number" at bounding box center [303, 190] width 292 height 30
click at [221, 185] on input "Bank Account Number" at bounding box center [303, 190] width 292 height 30
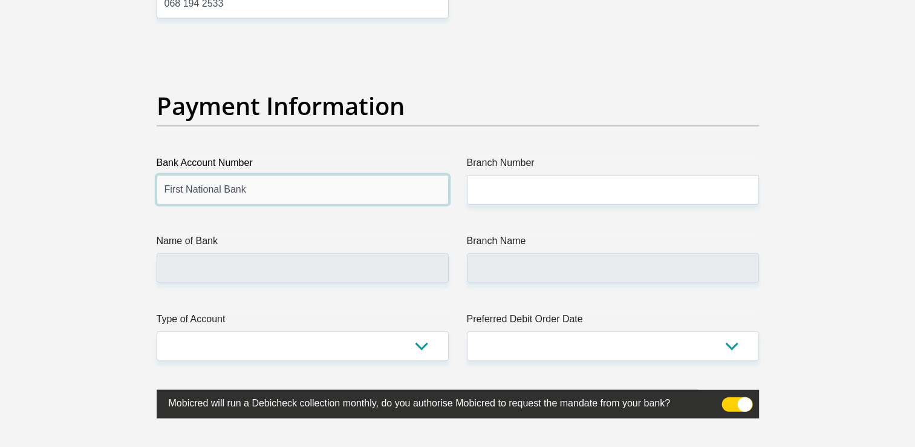
type input "First National Bank"
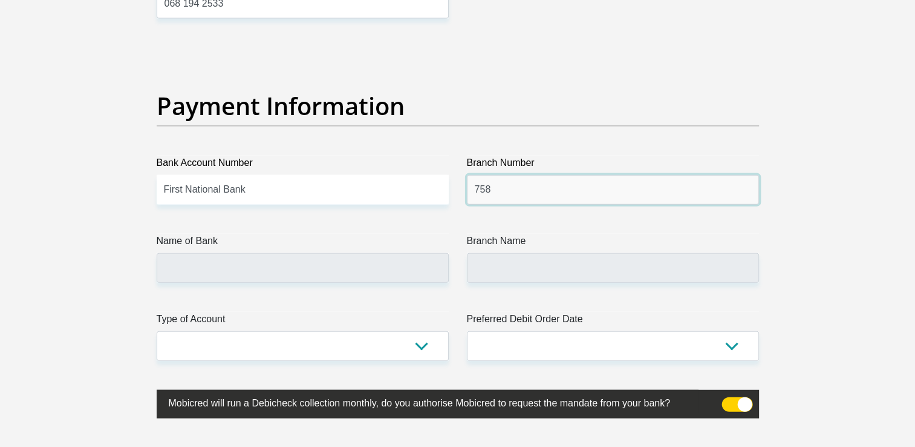
type input "758"
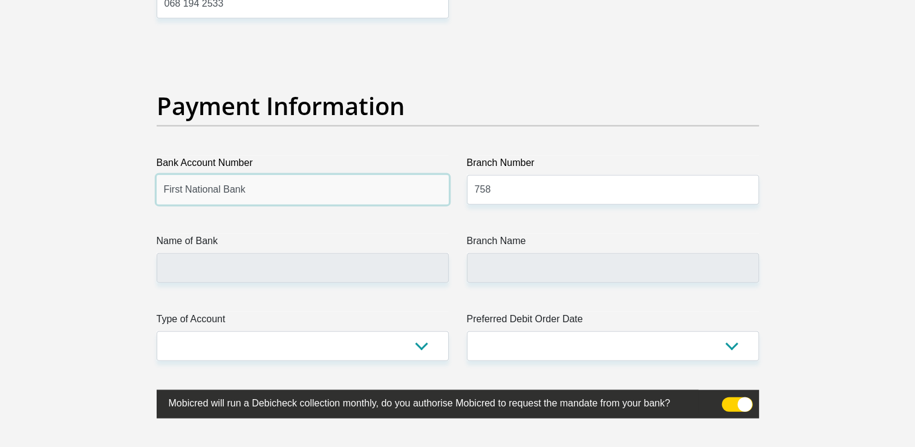
drag, startPoint x: 263, startPoint y: 189, endPoint x: 117, endPoint y: 178, distance: 145.6
click at [254, 179] on input "First National Bank" at bounding box center [303, 190] width 292 height 30
drag, startPoint x: 254, startPoint y: 190, endPoint x: 107, endPoint y: 188, distance: 147.0
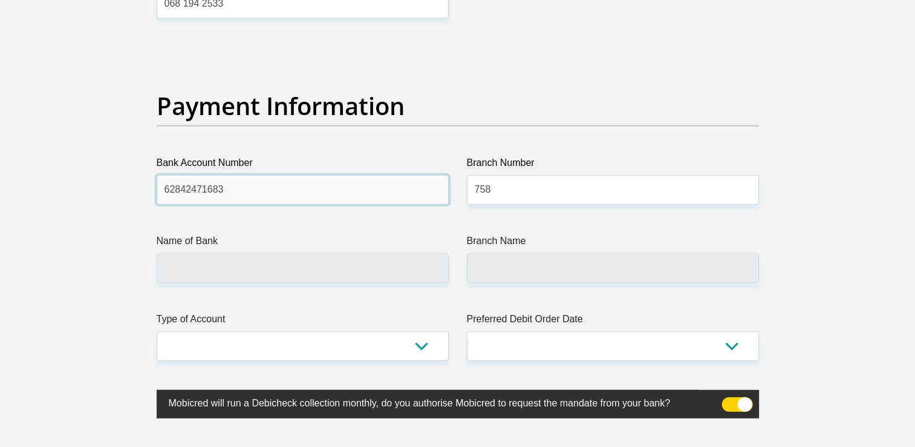
type input "62842471683"
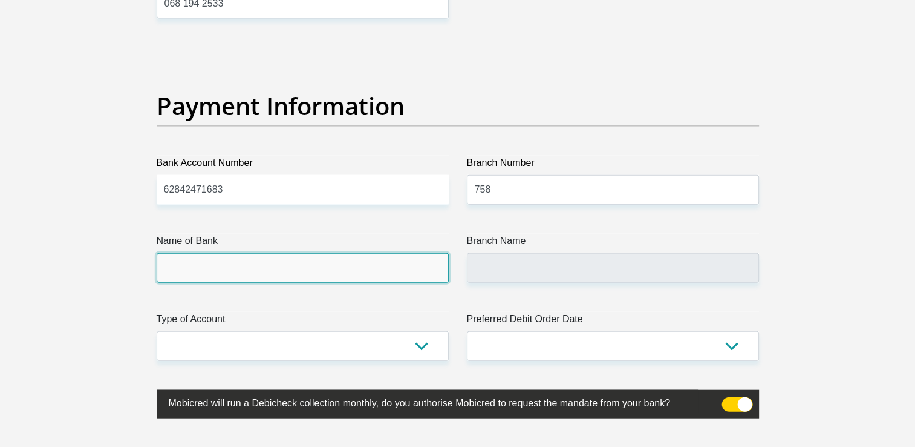
click at [283, 260] on input "Name of Bank" at bounding box center [303, 268] width 292 height 30
click at [201, 276] on input "Name of Bank" at bounding box center [303, 268] width 292 height 30
click at [189, 260] on input "Name of Bank" at bounding box center [303, 268] width 292 height 30
click at [305, 280] on input "Name of Bank" at bounding box center [303, 268] width 292 height 30
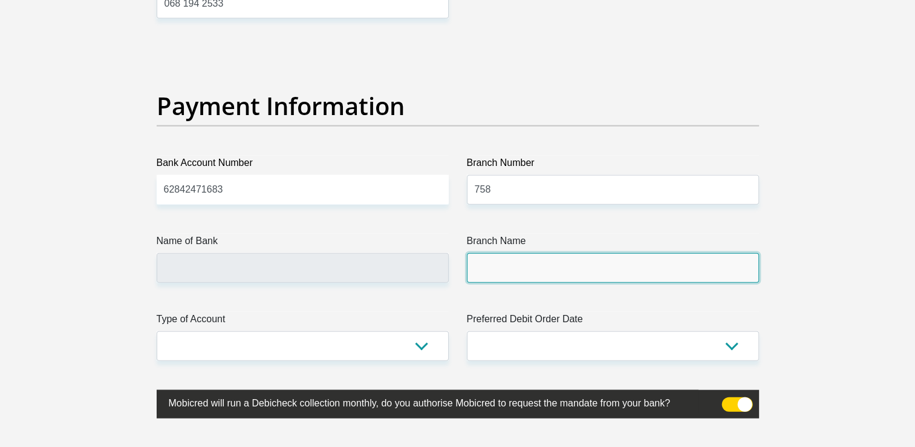
click at [542, 257] on input "Branch Name" at bounding box center [613, 268] width 292 height 30
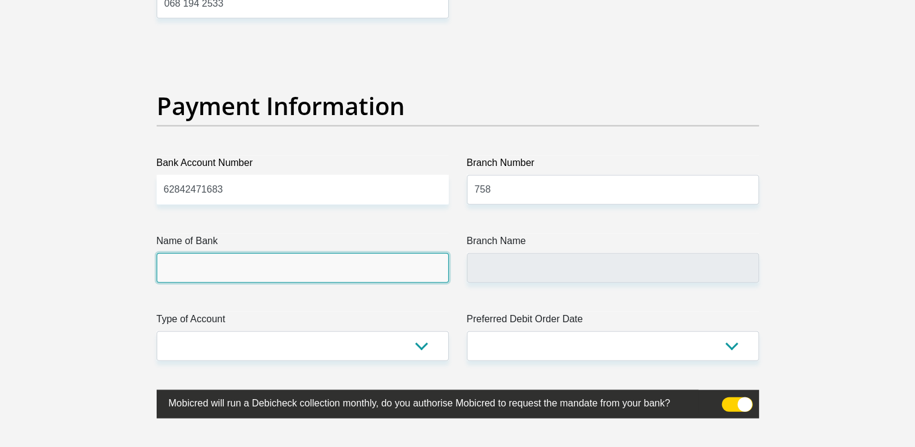
click at [332, 258] on input "Name of Bank" at bounding box center [303, 268] width 292 height 30
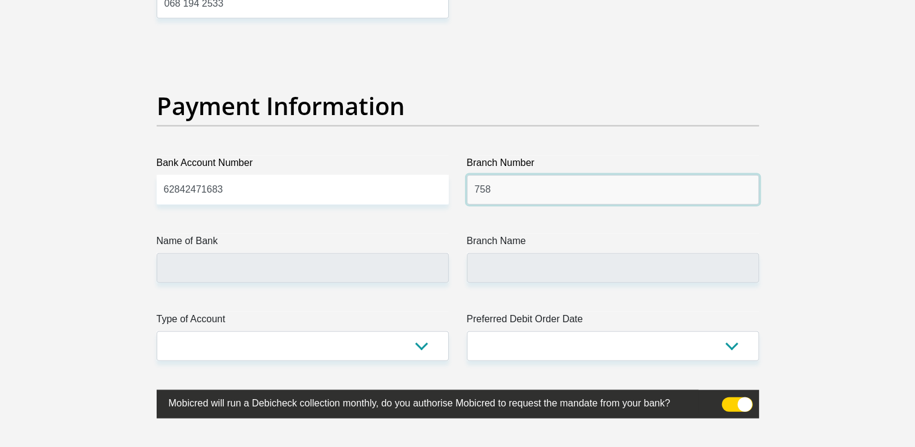
click at [505, 190] on input "758" at bounding box center [613, 190] width 292 height 30
drag, startPoint x: 505, startPoint y: 190, endPoint x: 438, endPoint y: 202, distance: 68.2
type input "250655"
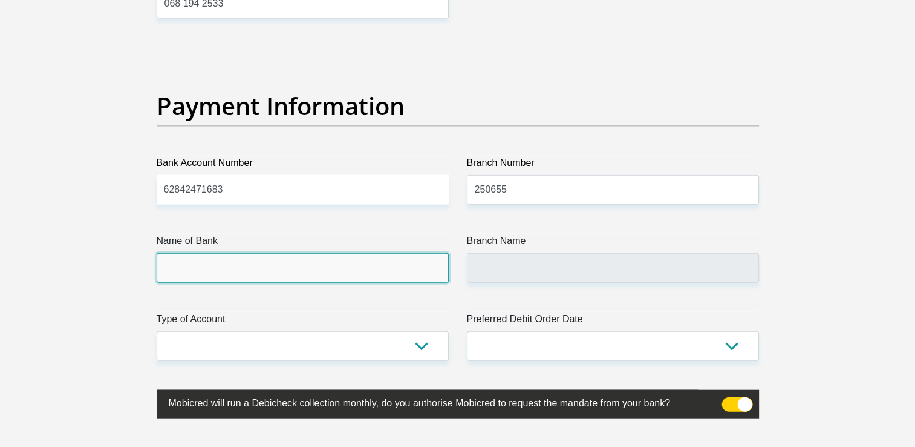
click at [332, 267] on input "Name of Bank" at bounding box center [303, 268] width 292 height 30
type input "FIRSTRAND BANK"
type input "BRANCH 560"
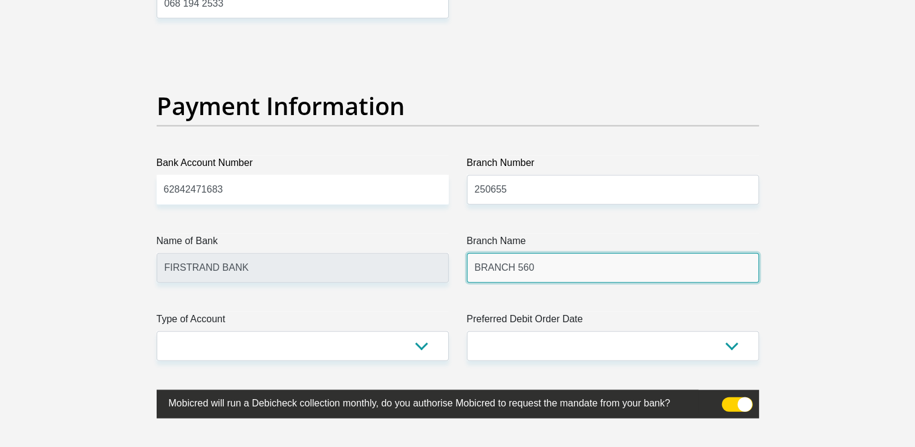
click at [557, 269] on input "BRANCH 560" at bounding box center [613, 268] width 292 height 30
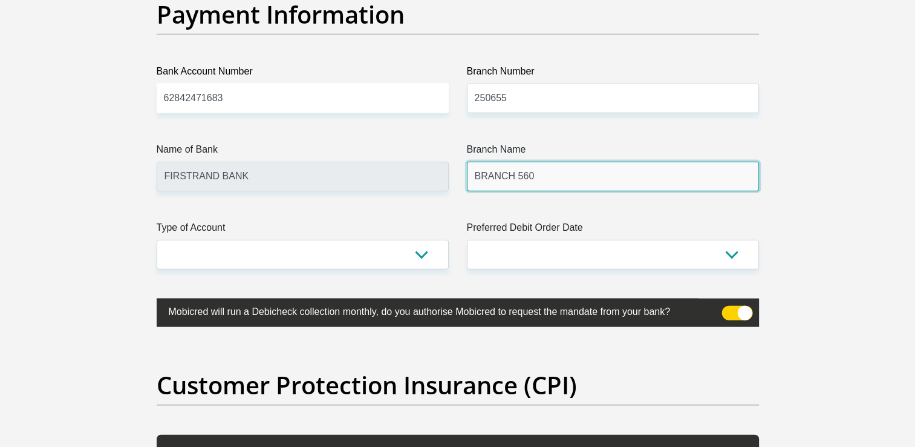
scroll to position [2844, 0]
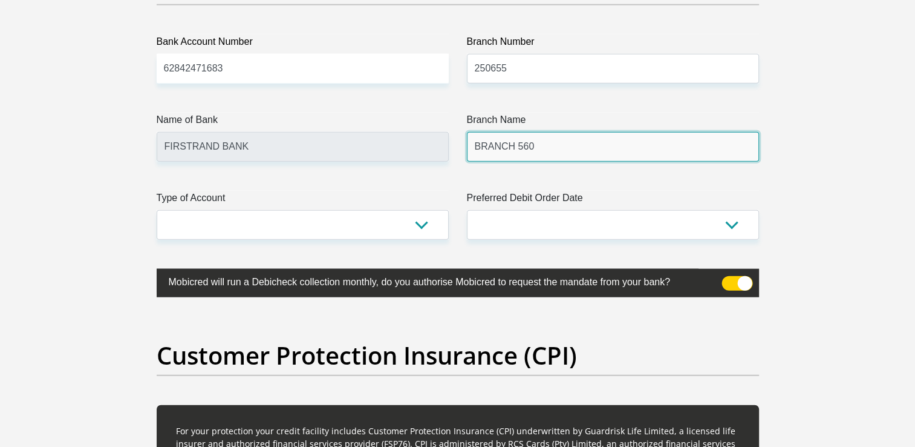
click at [581, 141] on input "BRANCH 560" at bounding box center [613, 147] width 292 height 30
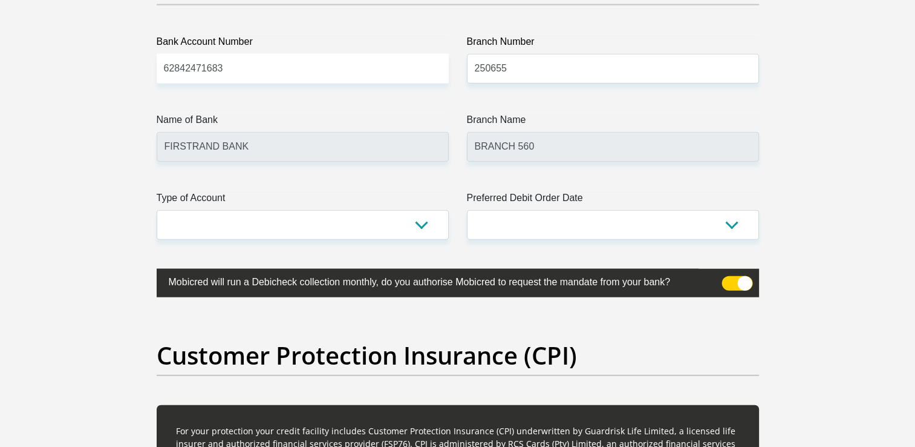
click at [523, 68] on input "250655" at bounding box center [613, 69] width 292 height 30
click at [544, 113] on label "Branch Name" at bounding box center [613, 122] width 292 height 19
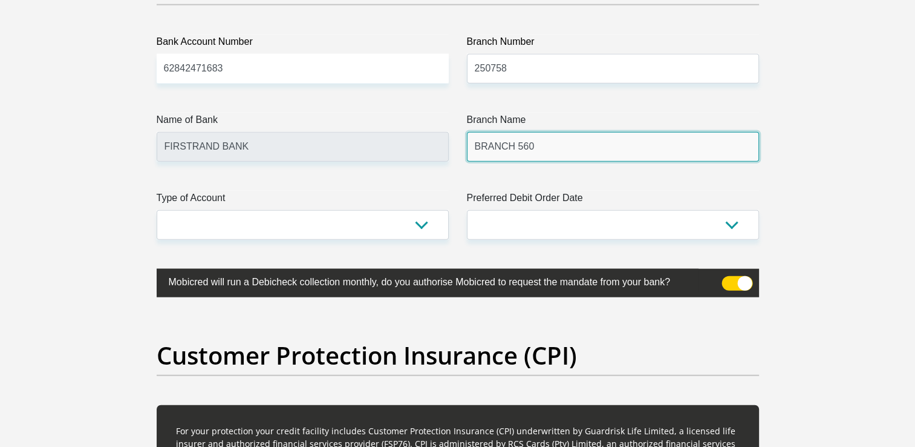
click at [544, 132] on input "BRANCH 560" at bounding box center [613, 147] width 292 height 30
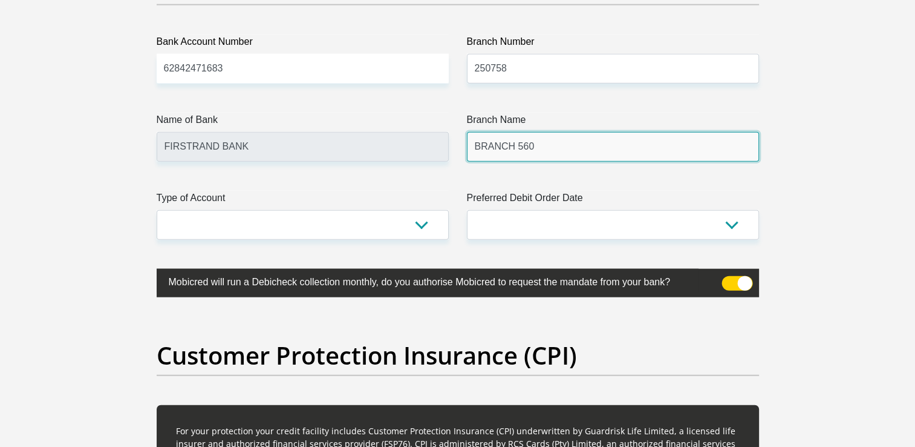
click at [590, 153] on input "BRANCH 560" at bounding box center [613, 147] width 292 height 30
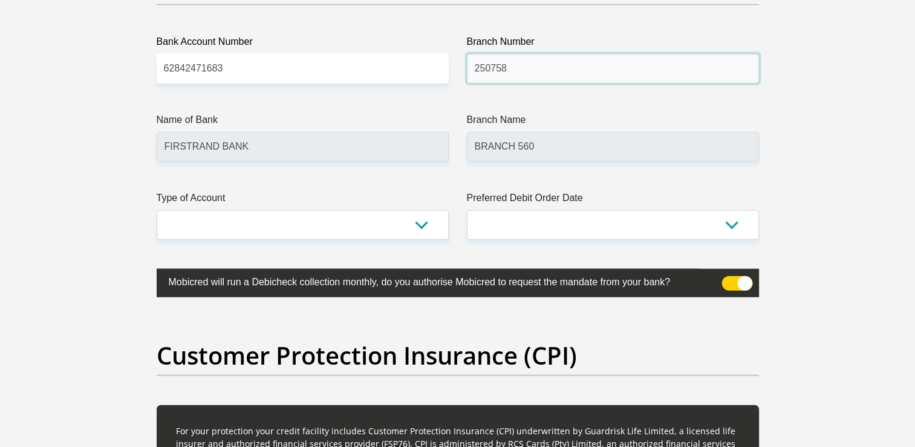
click at [566, 71] on input "250758" at bounding box center [613, 69] width 292 height 30
type input "250655"
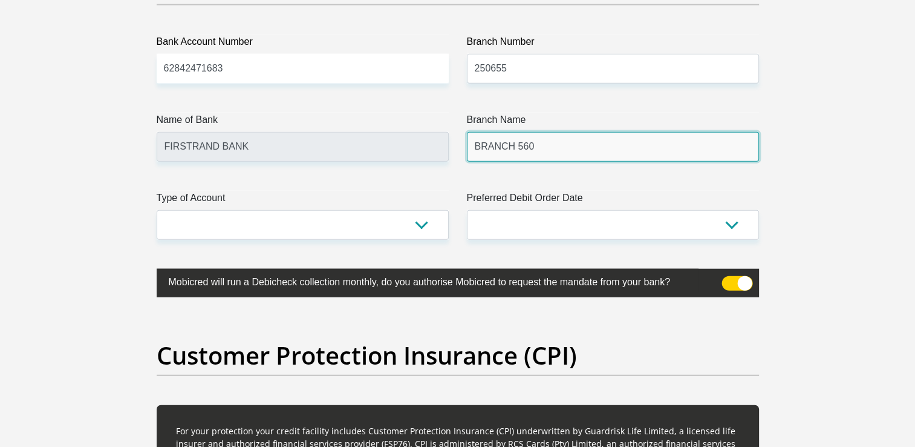
click at [571, 139] on input "BRANCH 560" at bounding box center [613, 147] width 292 height 30
click at [564, 151] on input "BRANCH 560" at bounding box center [613, 147] width 292 height 30
click at [558, 151] on input "BRANCH 560" at bounding box center [613, 147] width 292 height 30
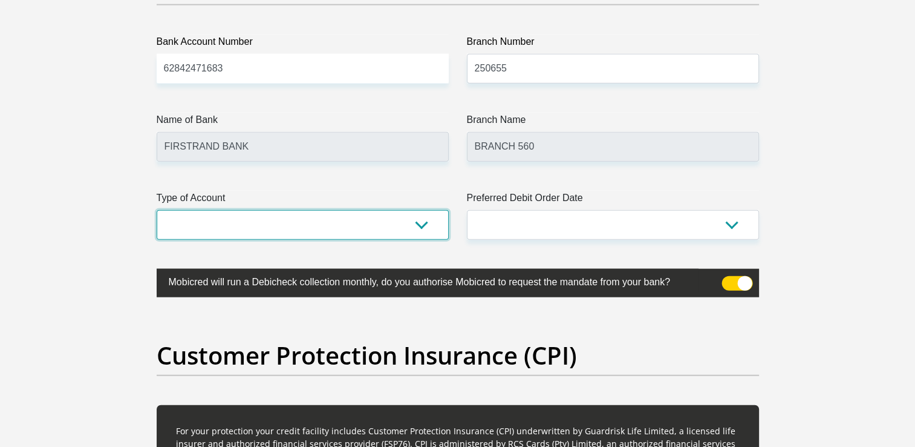
click at [373, 236] on select "Cheque Savings" at bounding box center [303, 225] width 292 height 30
select select "CUR"
click at [157, 210] on select "Cheque Savings" at bounding box center [303, 225] width 292 height 30
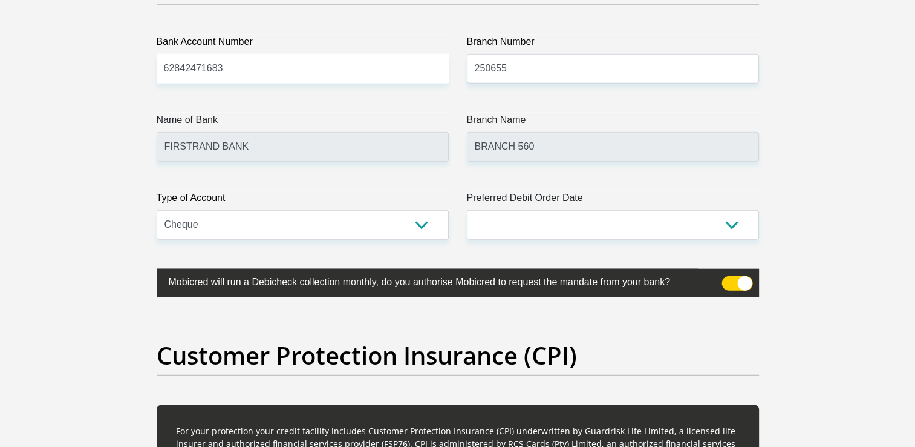
click at [454, 231] on div "Type of Account Cheque Savings" at bounding box center [303, 215] width 310 height 49
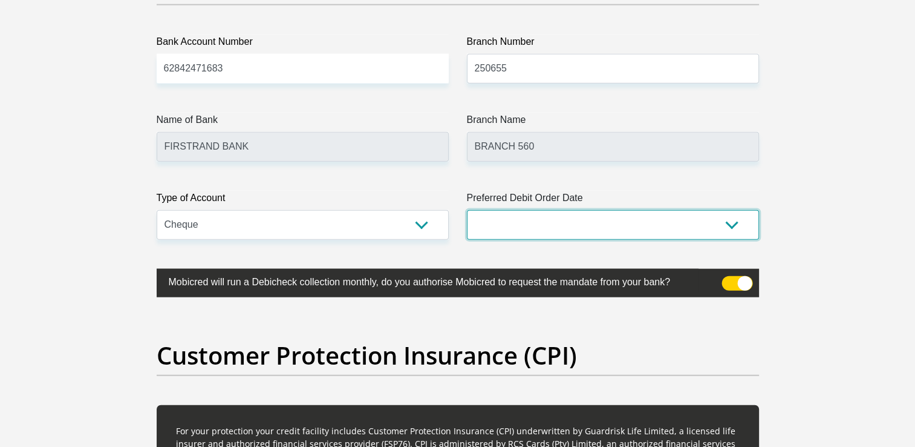
click at [543, 212] on select "1st 2nd 3rd 4th 5th 7th 18th 19th 20th 21st 22nd 23rd 24th 25th 26th 27th 28th …" at bounding box center [613, 225] width 292 height 30
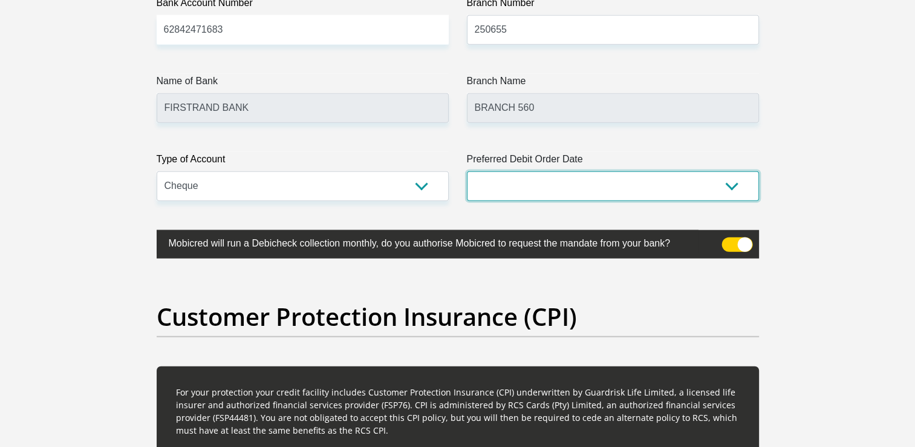
scroll to position [2904, 0]
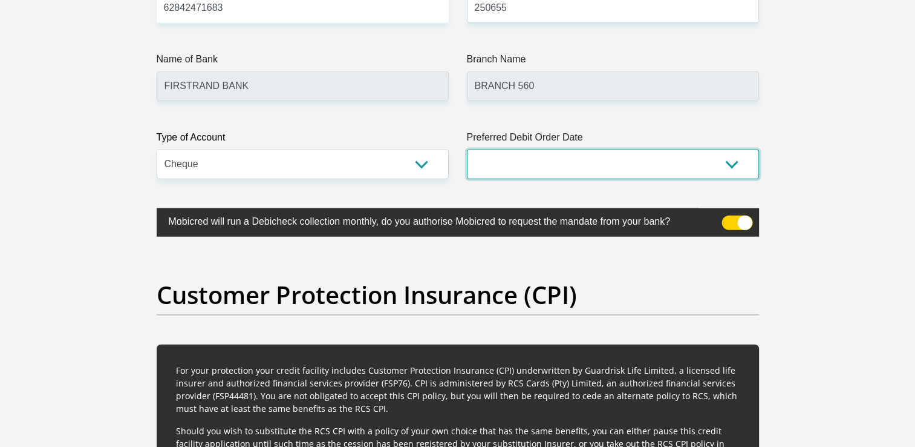
click at [538, 162] on select "1st 2nd 3rd 4th 5th 7th 18th 19th 20th 21st 22nd 23rd 24th 25th 26th 27th 28th …" at bounding box center [613, 164] width 292 height 30
select select "27"
click at [467, 149] on select "1st 2nd 3rd 4th 5th 7th 18th 19th 20th 21st 22nd 23rd 24th 25th 26th 27th 28th …" at bounding box center [613, 164] width 292 height 30
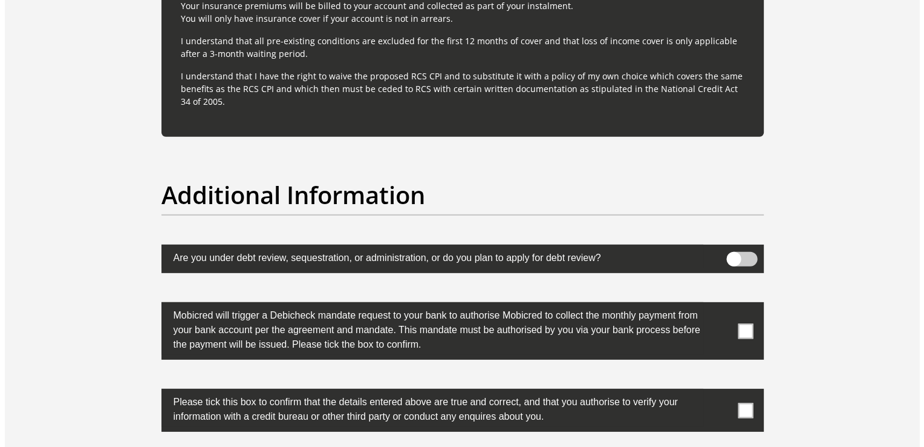
scroll to position [3691, 0]
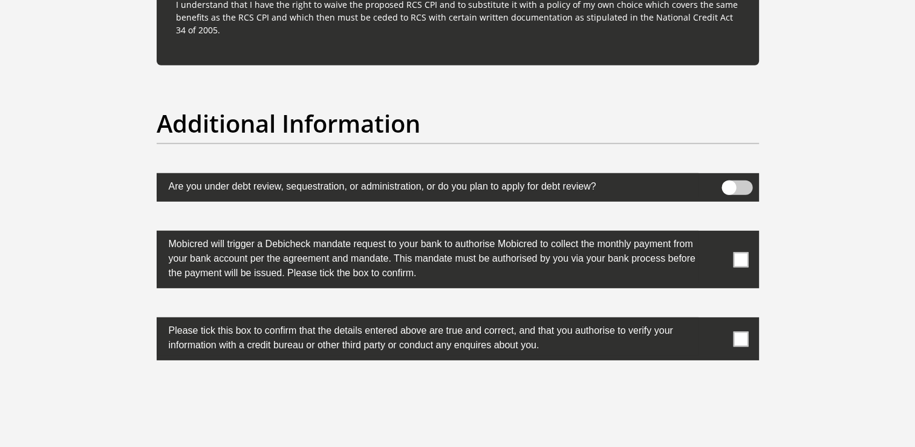
click at [738, 174] on label at bounding box center [458, 187] width 603 height 28
click at [729, 183] on input "checkbox" at bounding box center [729, 183] width 0 height 0
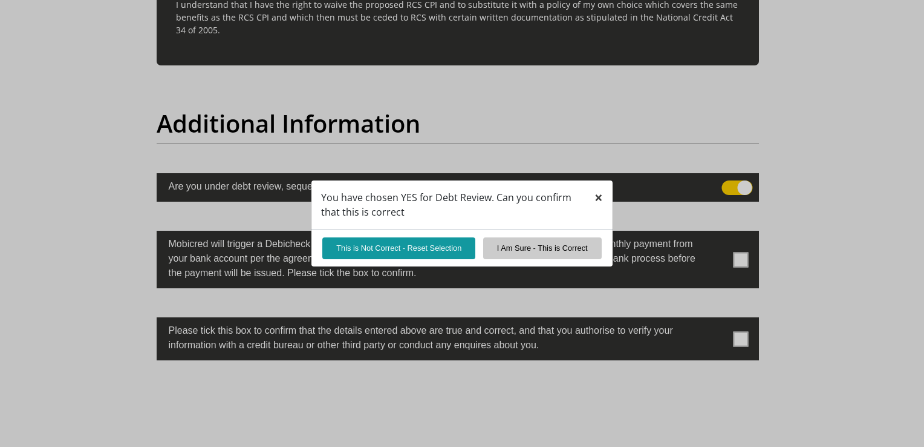
click at [595, 197] on span "×" at bounding box center [599, 197] width 8 height 20
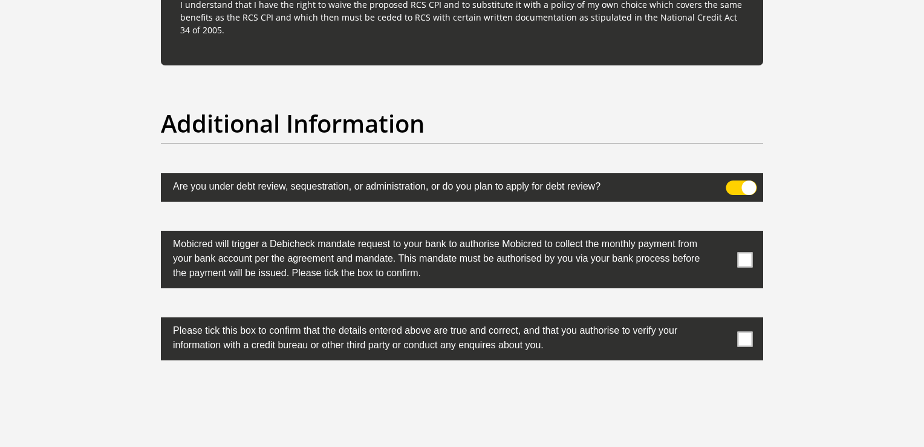
click at [747, 255] on span at bounding box center [745, 259] width 15 height 15
click at [721, 234] on input "checkbox" at bounding box center [721, 234] width 0 height 0
click at [745, 347] on label at bounding box center [462, 338] width 603 height 43
click at [721, 320] on input "checkbox" at bounding box center [721, 320] width 0 height 0
click at [739, 185] on span at bounding box center [742, 187] width 31 height 15
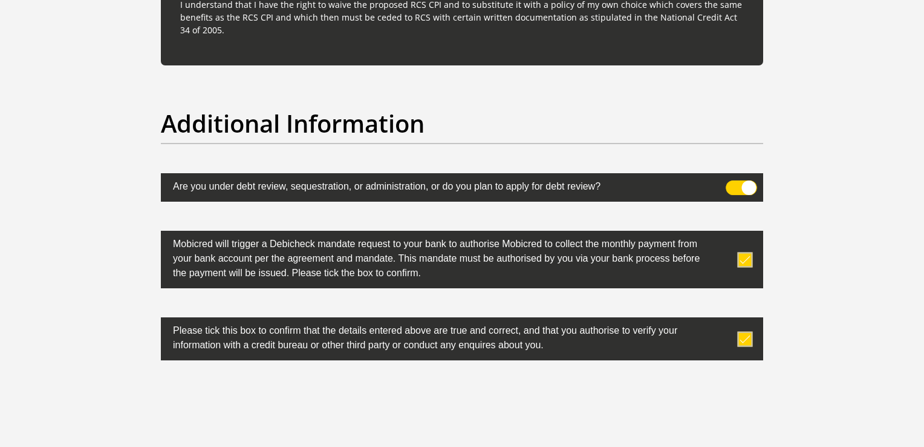
click at [733, 183] on input "checkbox" at bounding box center [733, 183] width 0 height 0
click at [574, 417] on div at bounding box center [462, 412] width 621 height 47
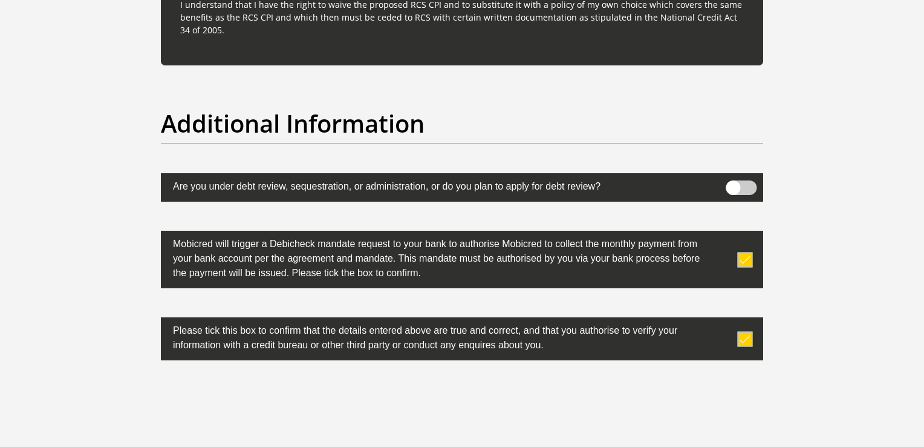
click at [694, 252] on label "Mobicred will trigger a Debicheck mandate request to your bank to authorise Mob…" at bounding box center [432, 257] width 542 height 53
